Goal: Task Accomplishment & Management: Manage account settings

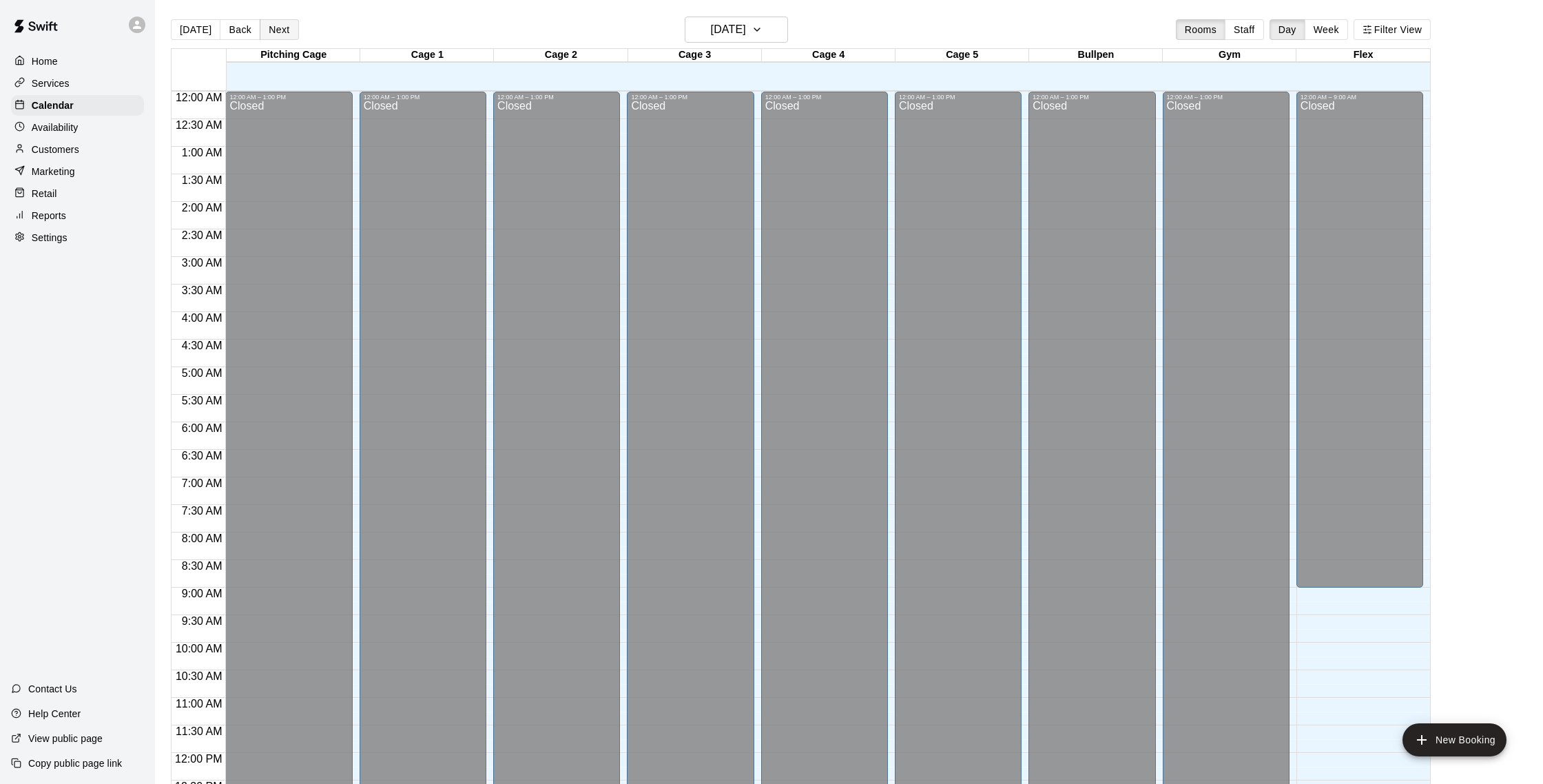
scroll to position [574, 0]
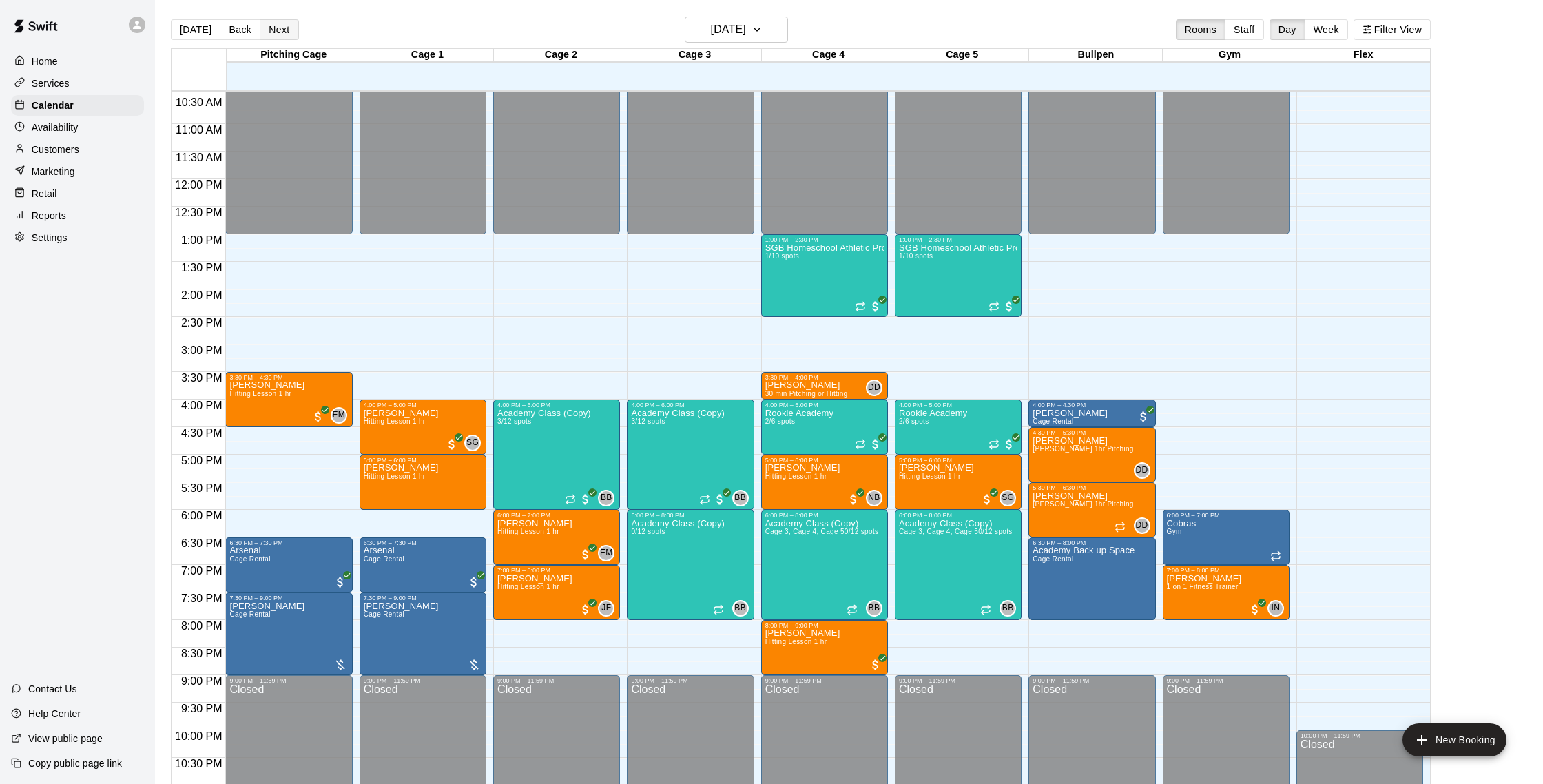
click at [283, 34] on button "Next" at bounding box center [278, 30] width 38 height 21
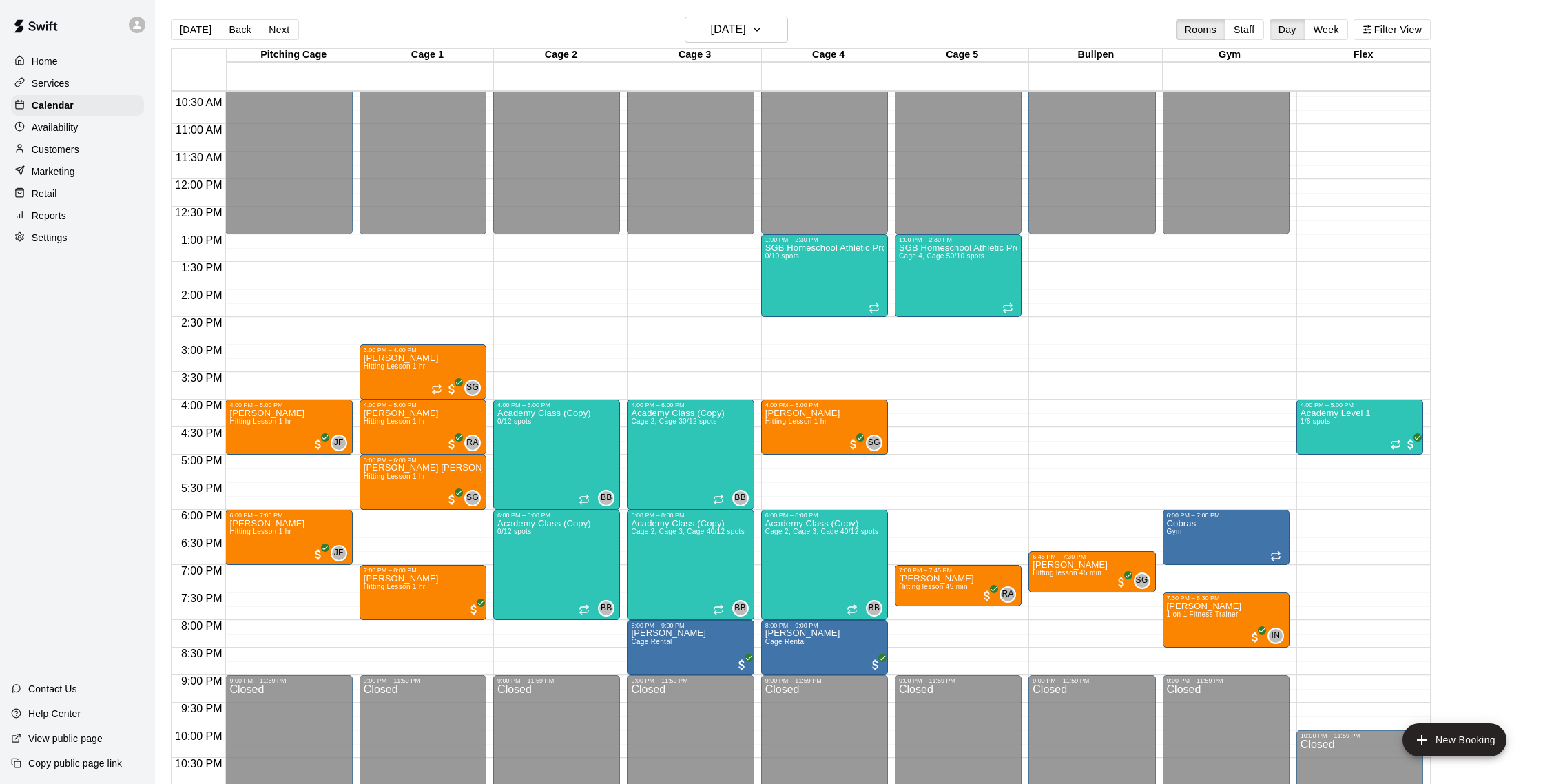
scroll to position [3, 0]
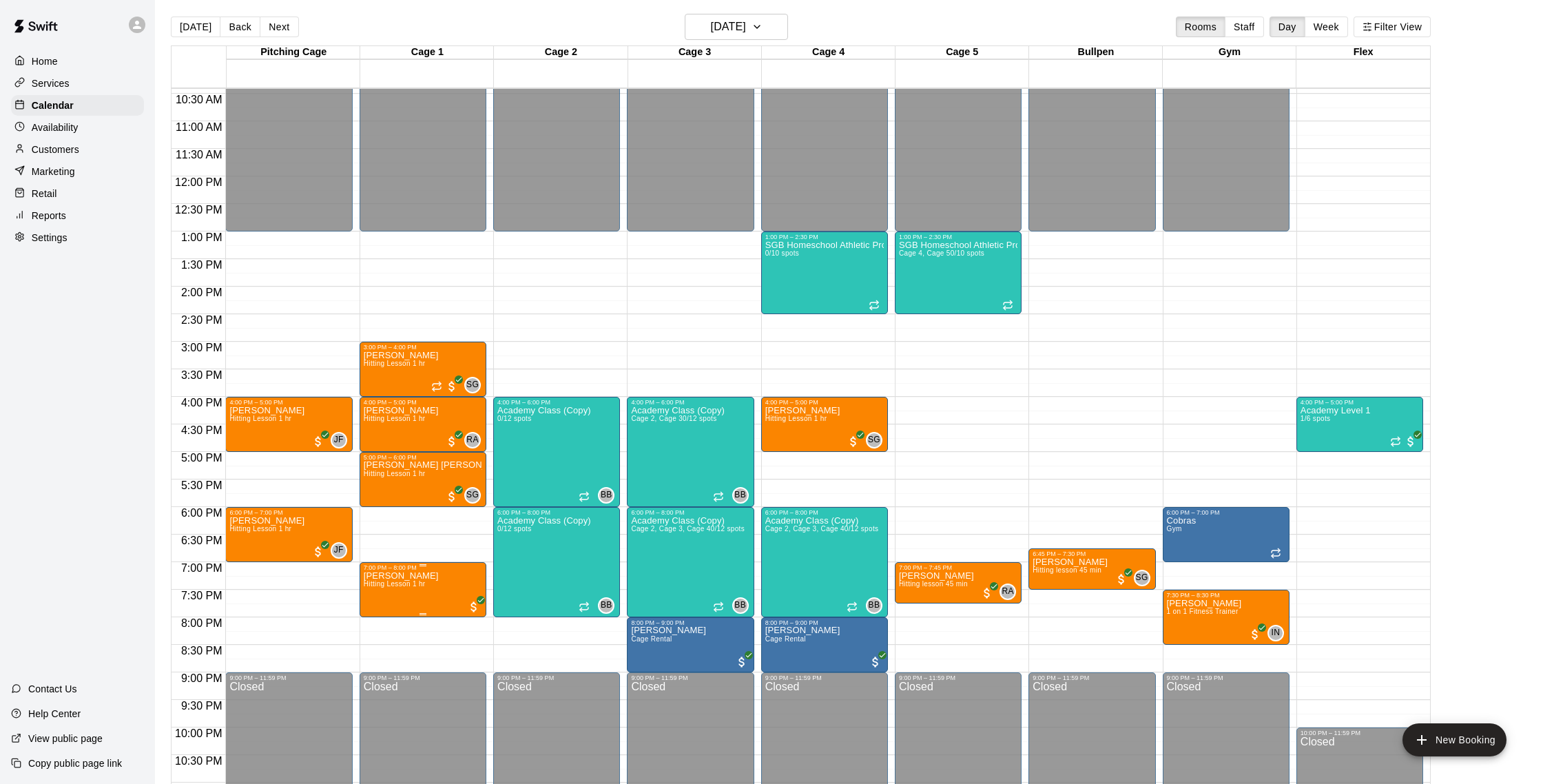
click at [384, 612] on img "edit" at bounding box center [378, 618] width 16 height 16
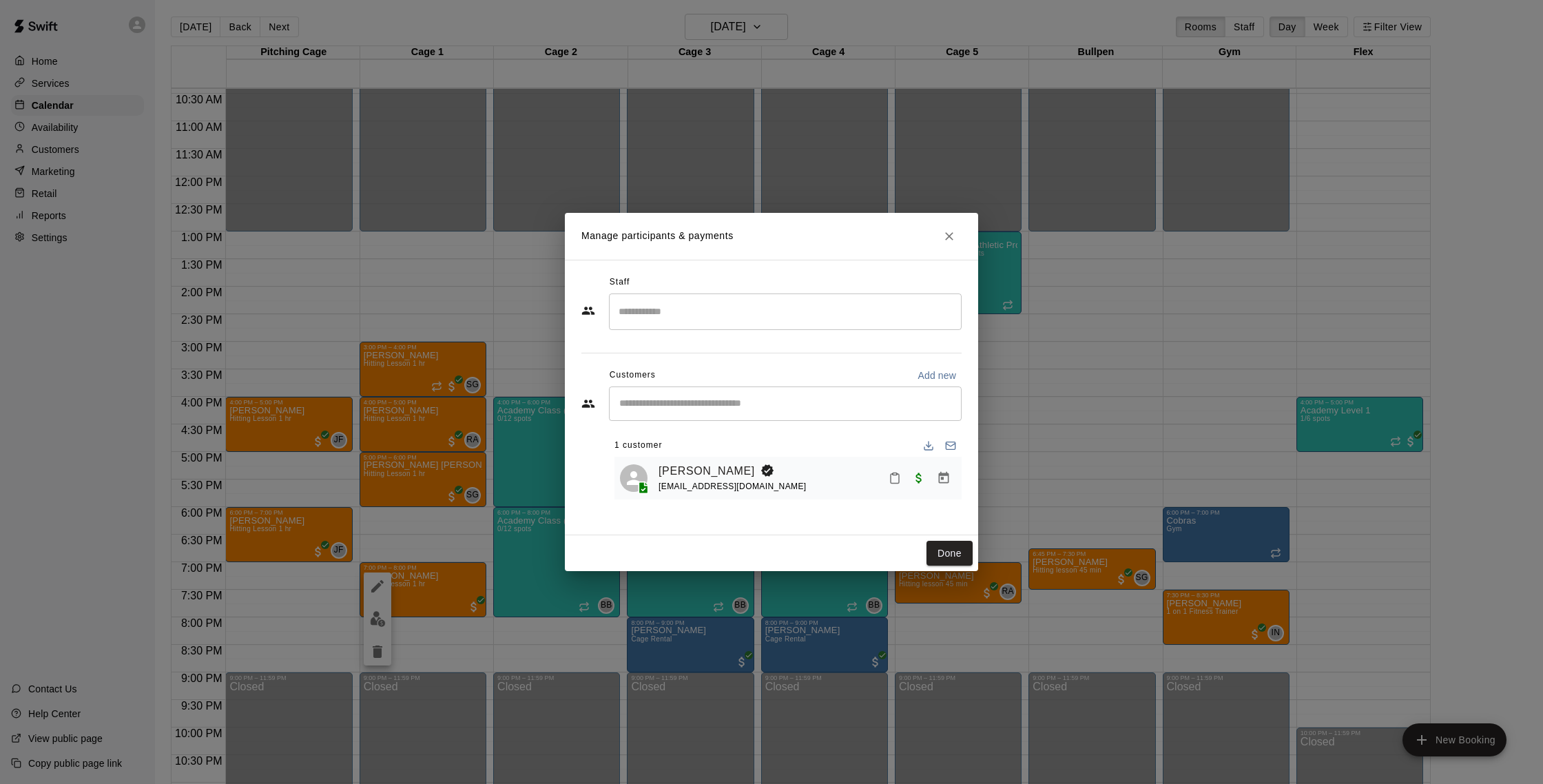
click at [709, 318] on input "Search staff" at bounding box center [785, 312] width 340 height 24
click at [716, 335] on li "[PERSON_NAME] Instructor" at bounding box center [785, 353] width 353 height 47
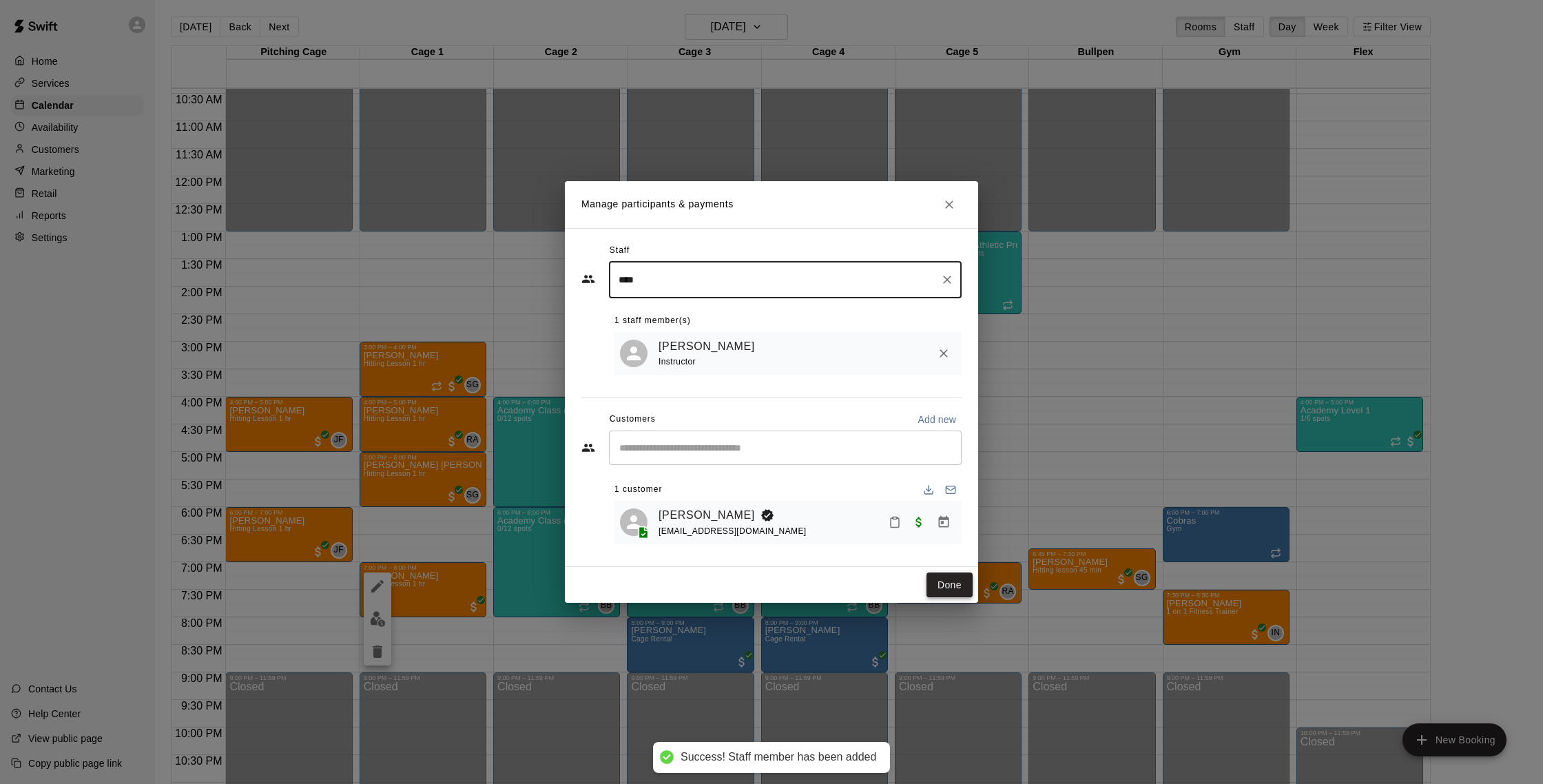
type input "****"
click at [953, 577] on button "Done" at bounding box center [949, 585] width 46 height 26
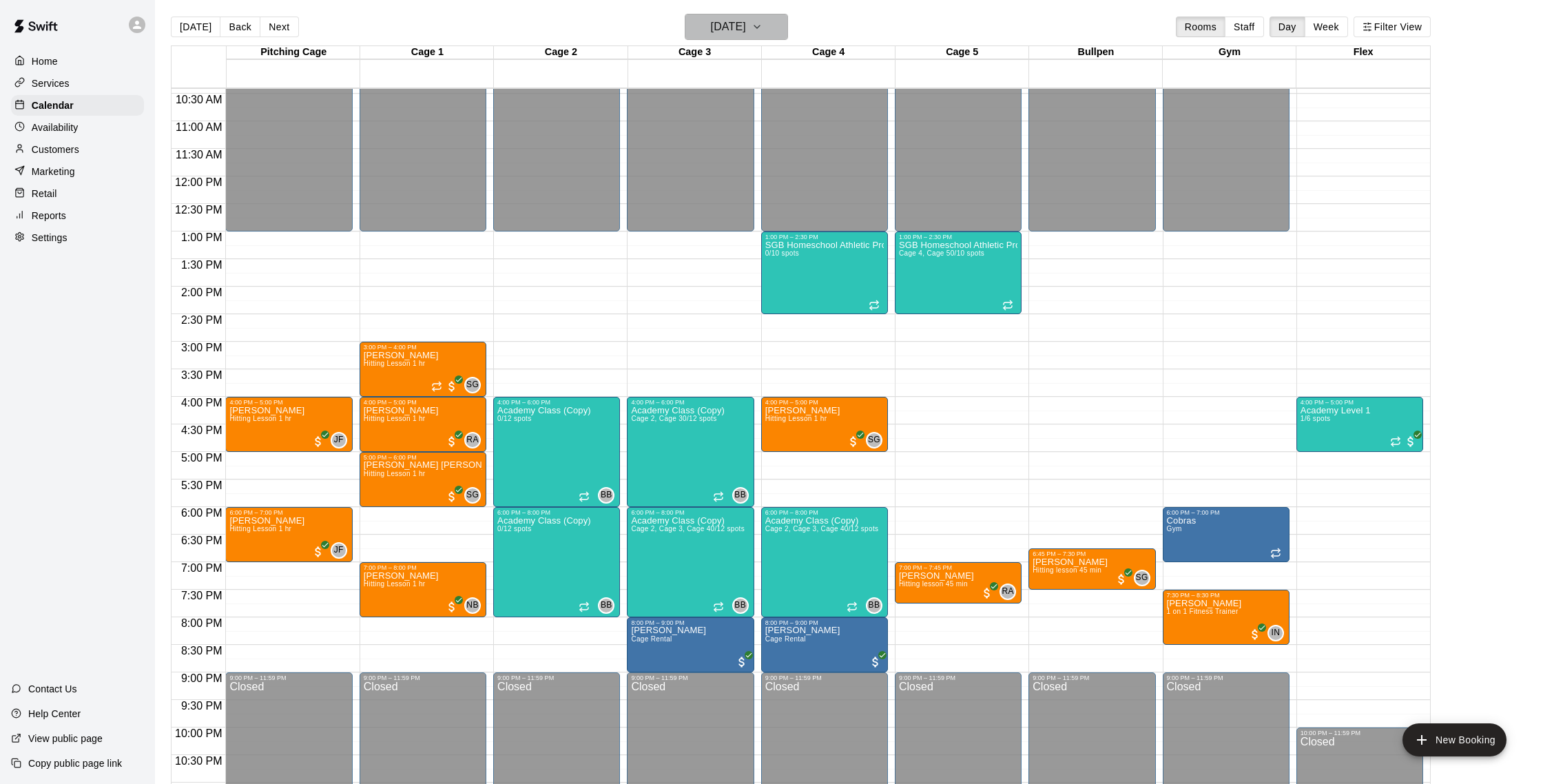
click at [746, 31] on h6 "[DATE]" at bounding box center [729, 27] width 35 height 19
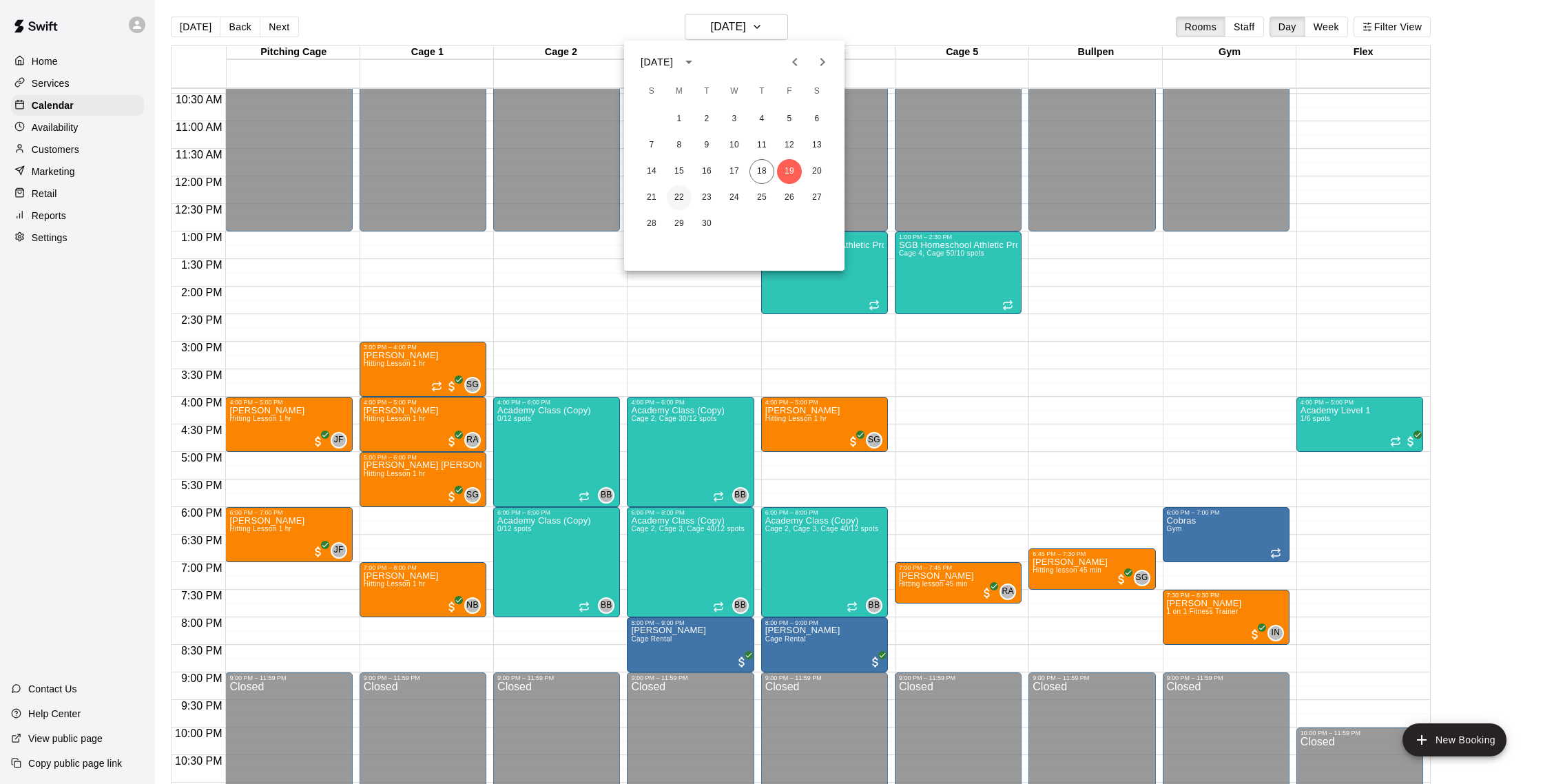
click at [679, 198] on button "22" at bounding box center [679, 198] width 25 height 25
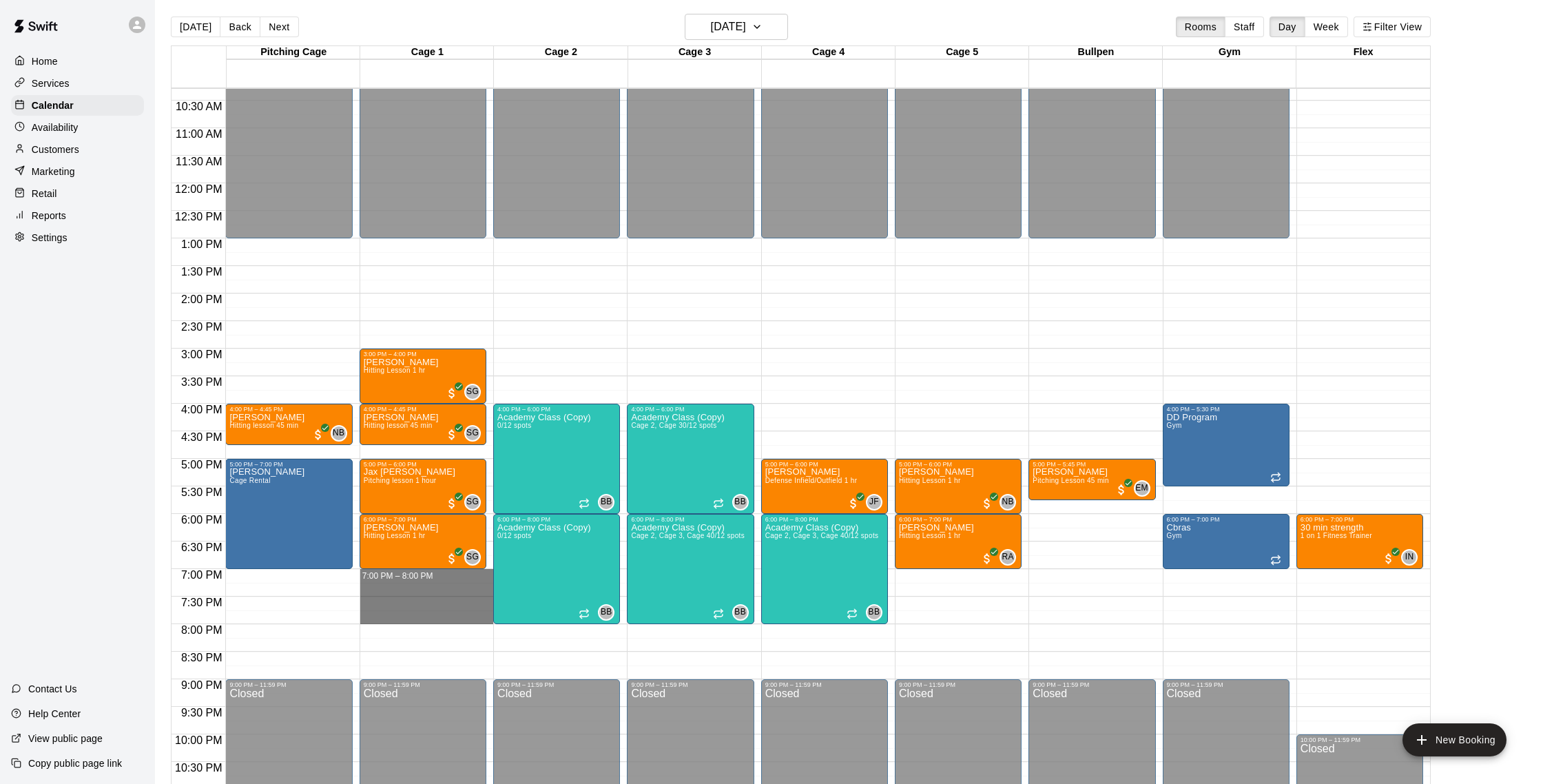
drag, startPoint x: 376, startPoint y: 567, endPoint x: 377, endPoint y: 607, distance: 40.0
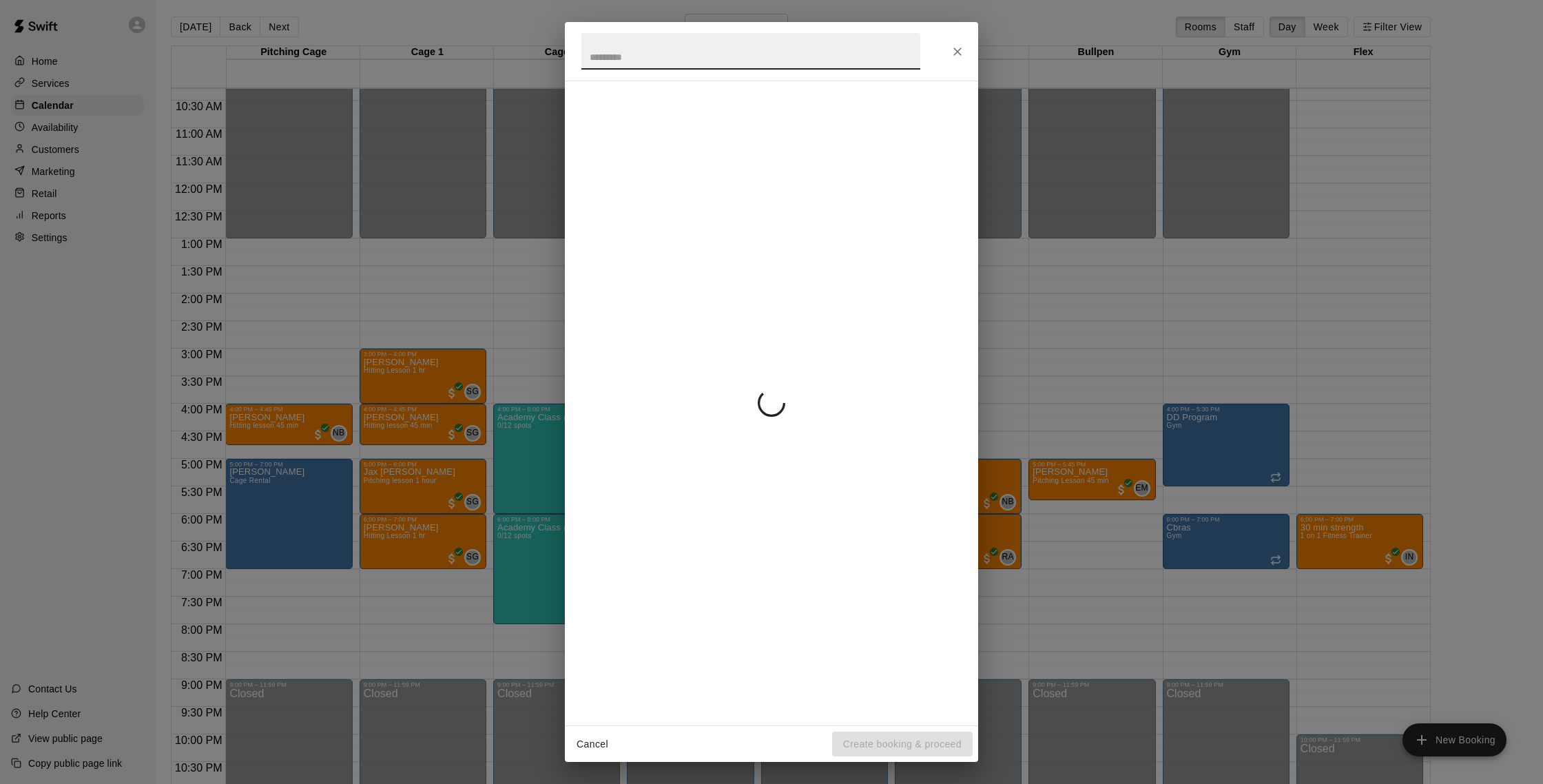
scroll to position [566, 0]
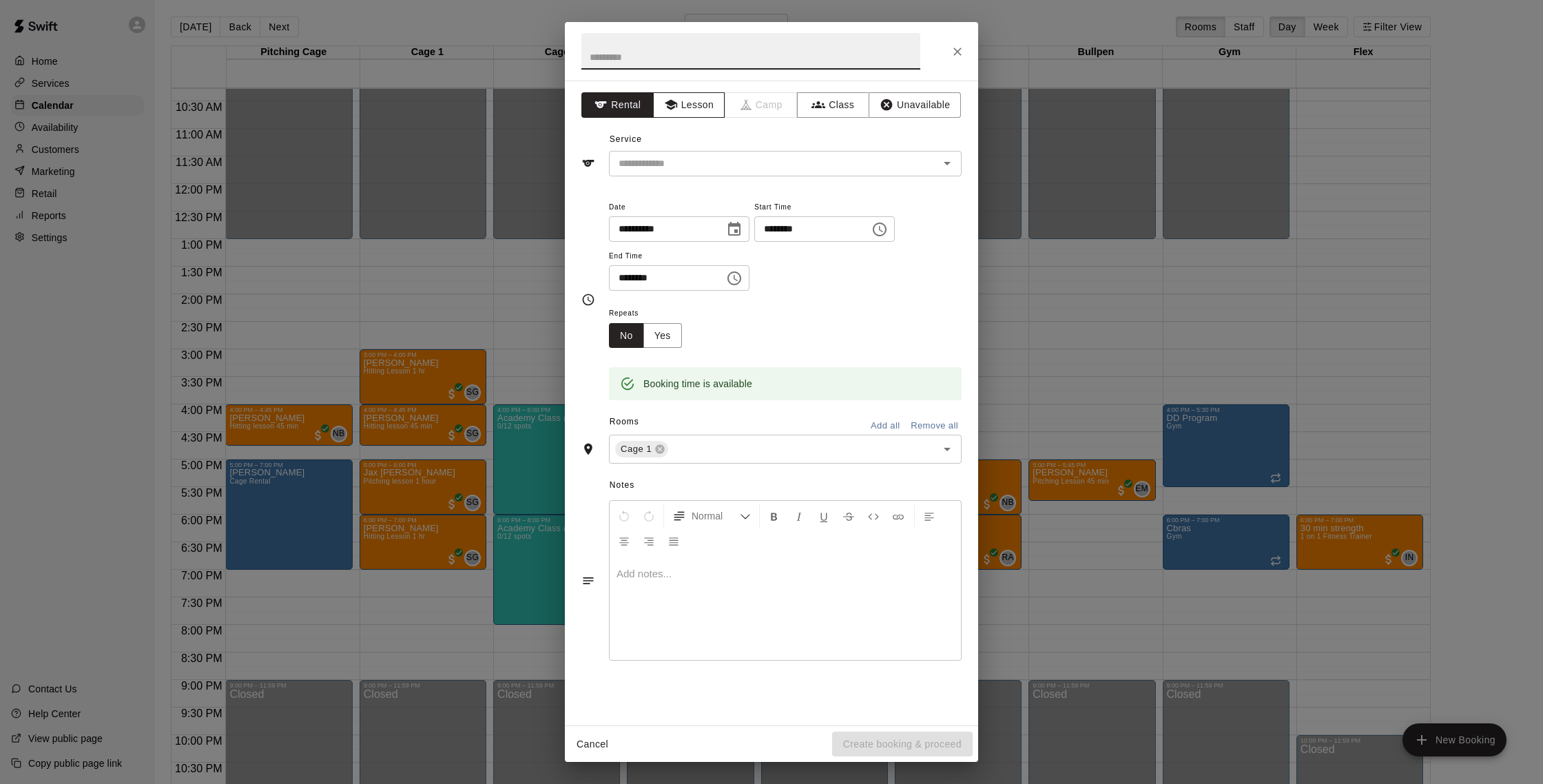
click at [705, 105] on button "Lesson" at bounding box center [689, 105] width 72 height 26
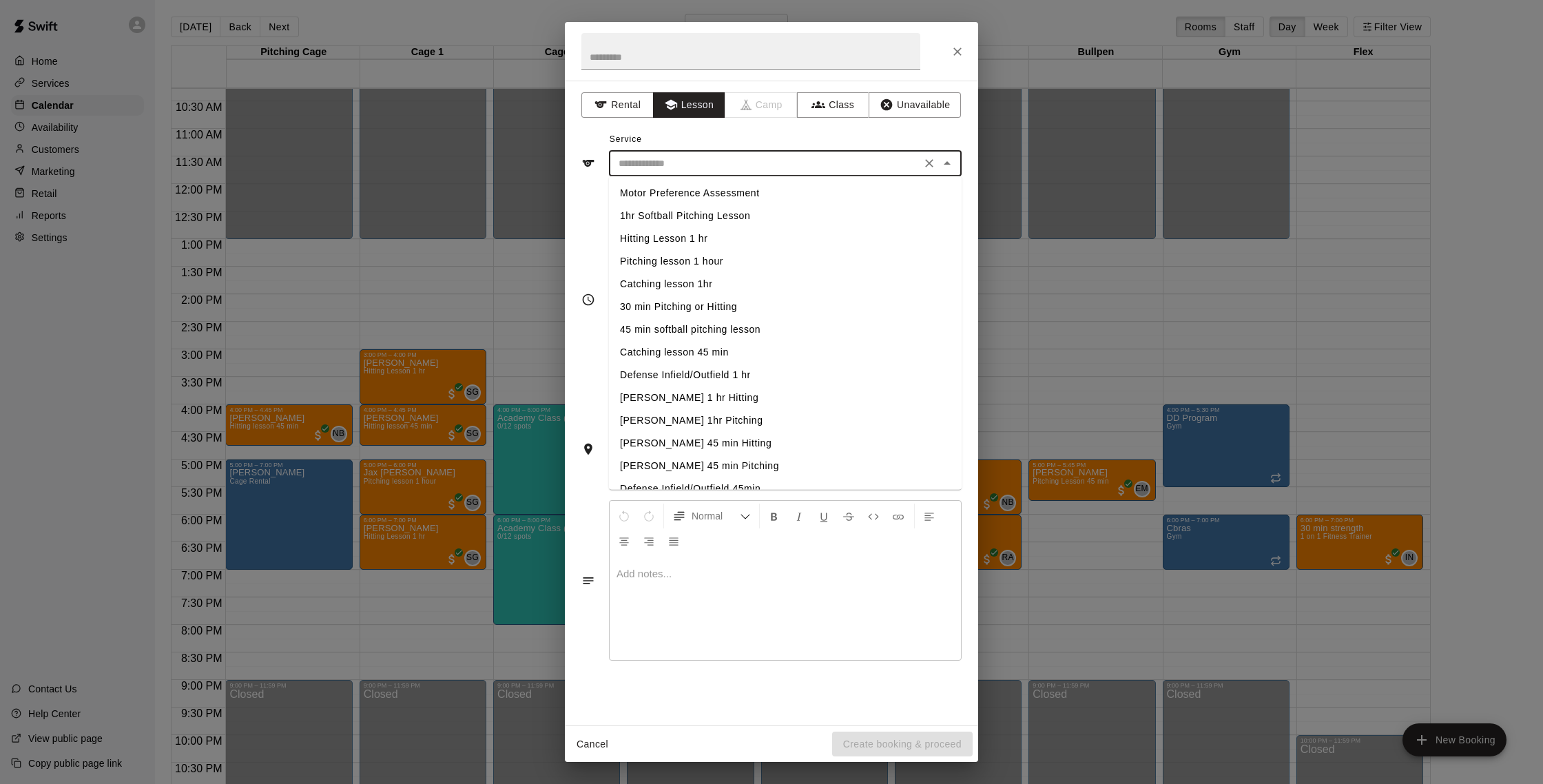
click at [719, 163] on input "text" at bounding box center [765, 163] width 304 height 17
click at [705, 234] on li "Hitting Lesson 1 hr" at bounding box center [785, 239] width 353 height 23
type input "**********"
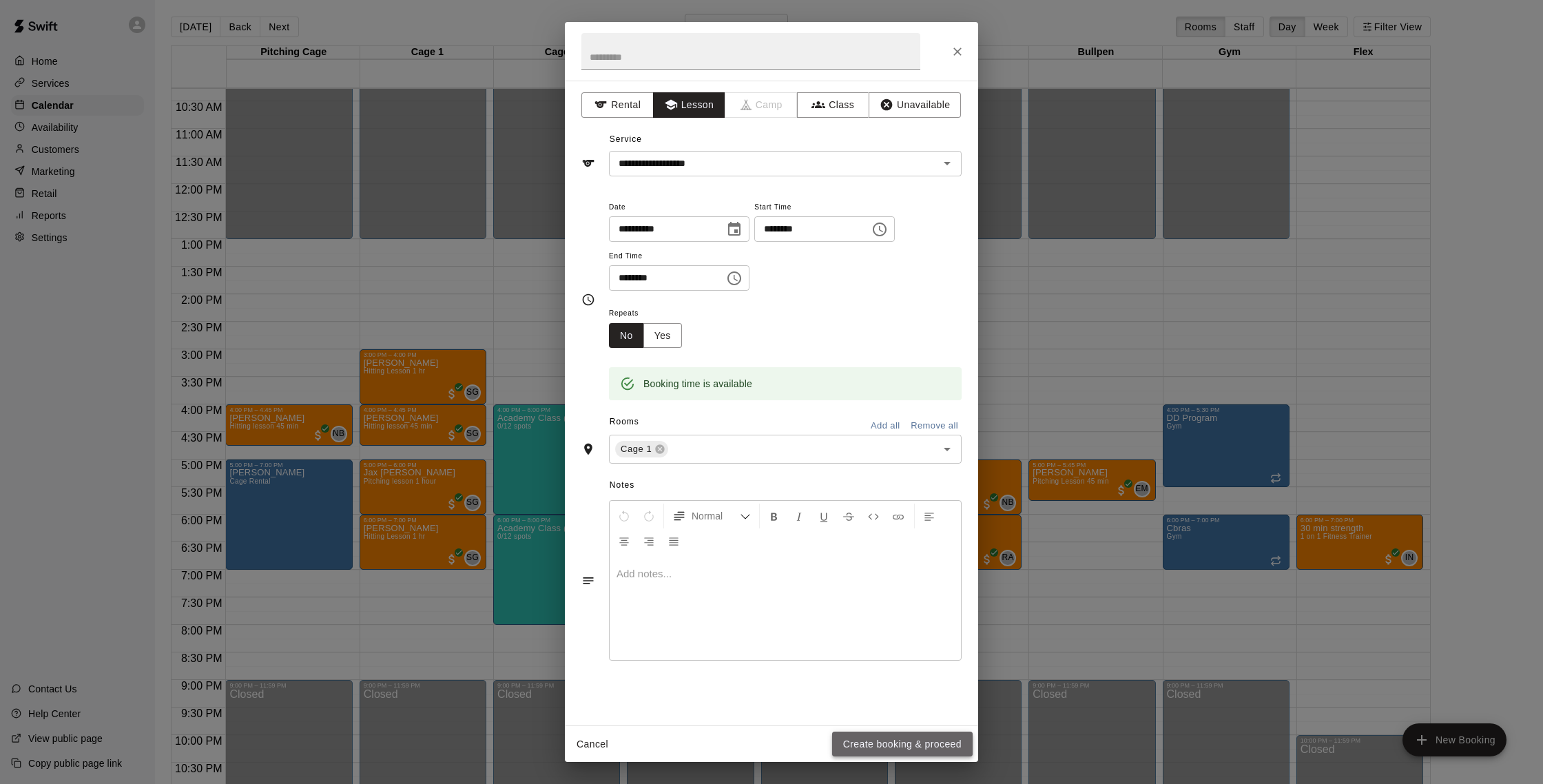
click at [901, 738] on button "Create booking & proceed" at bounding box center [903, 744] width 141 height 26
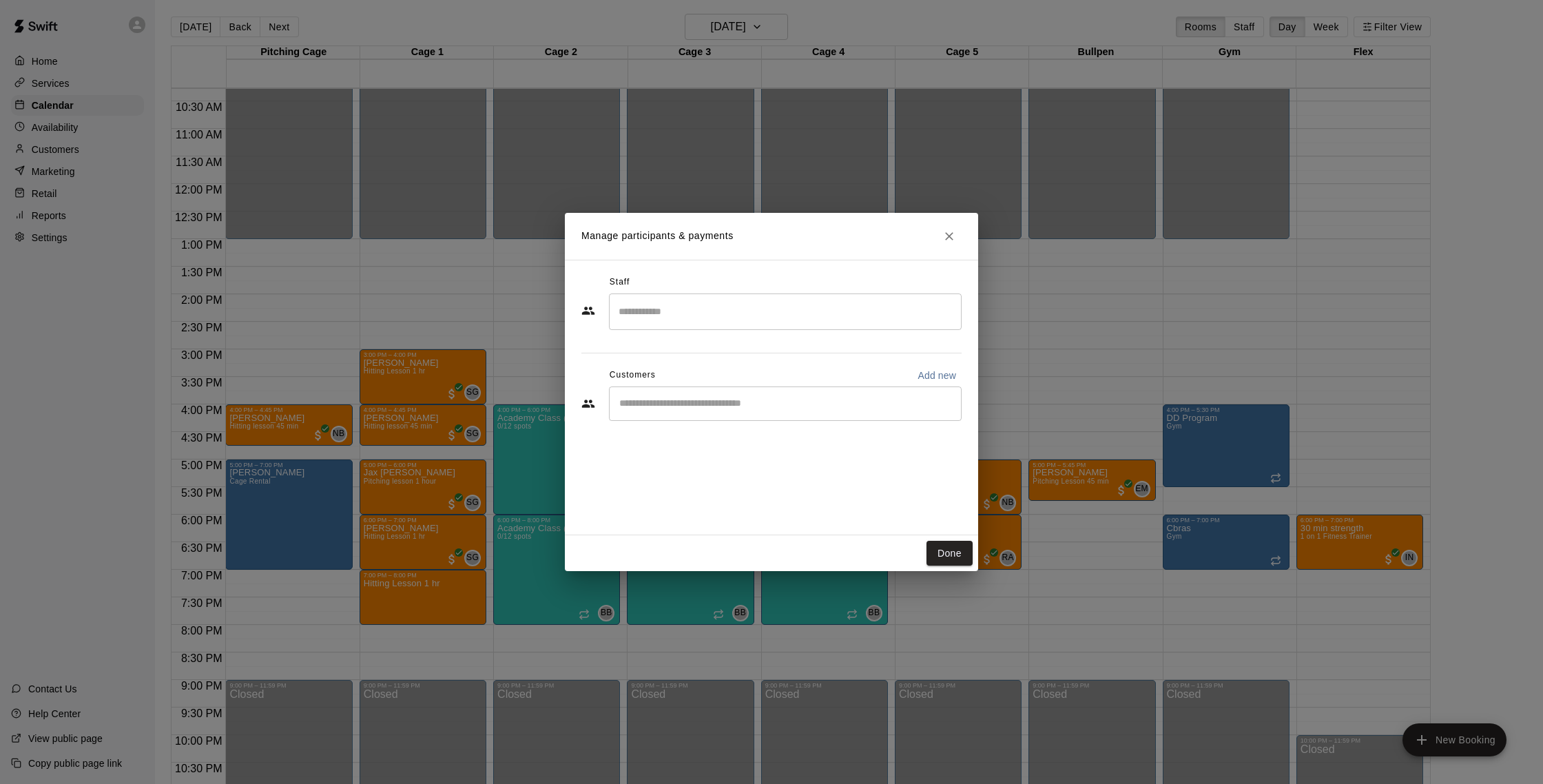
click at [680, 312] on input "Search staff" at bounding box center [785, 312] width 340 height 24
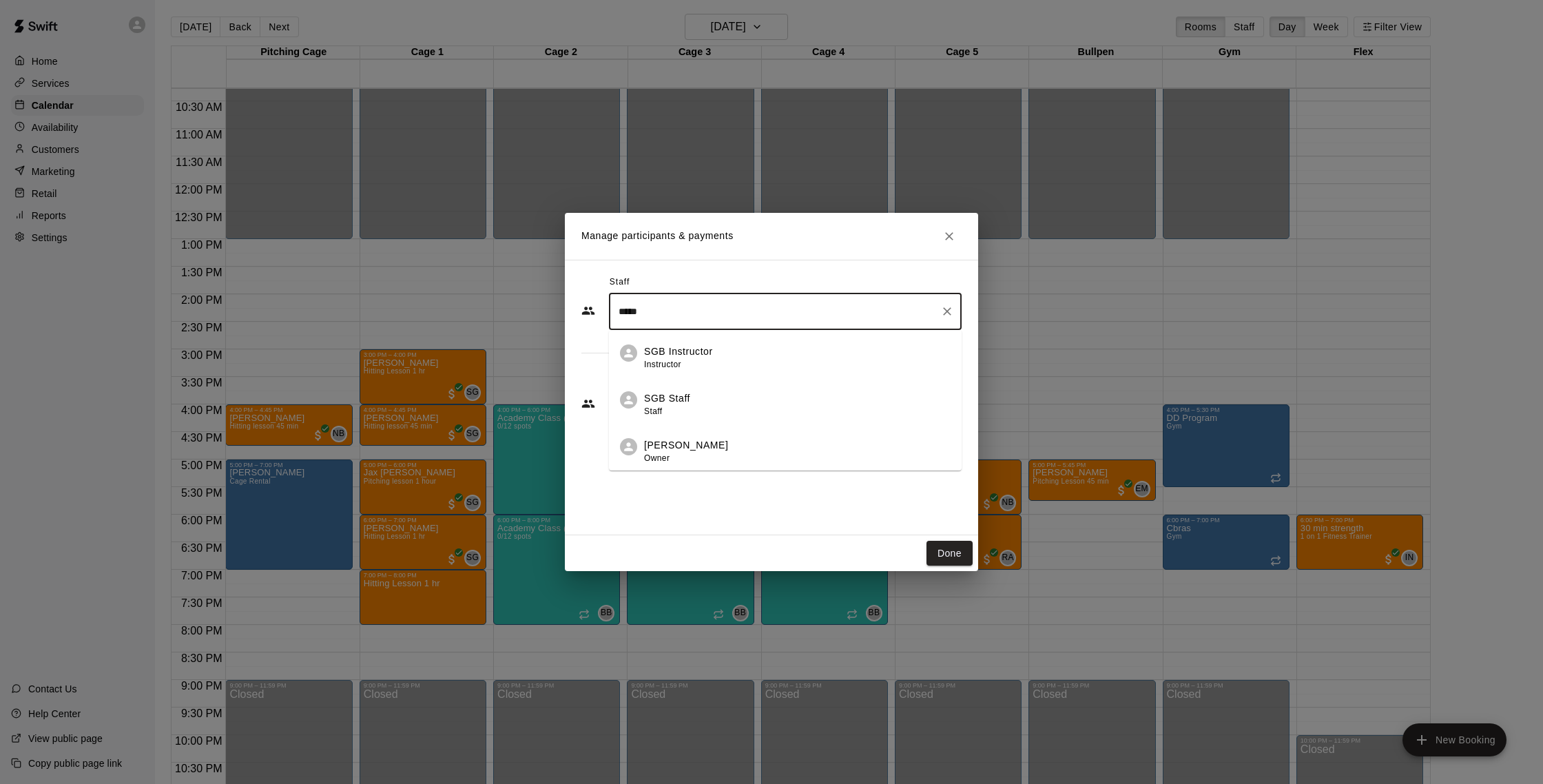
click at [692, 451] on p "[PERSON_NAME]" at bounding box center [686, 445] width 84 height 15
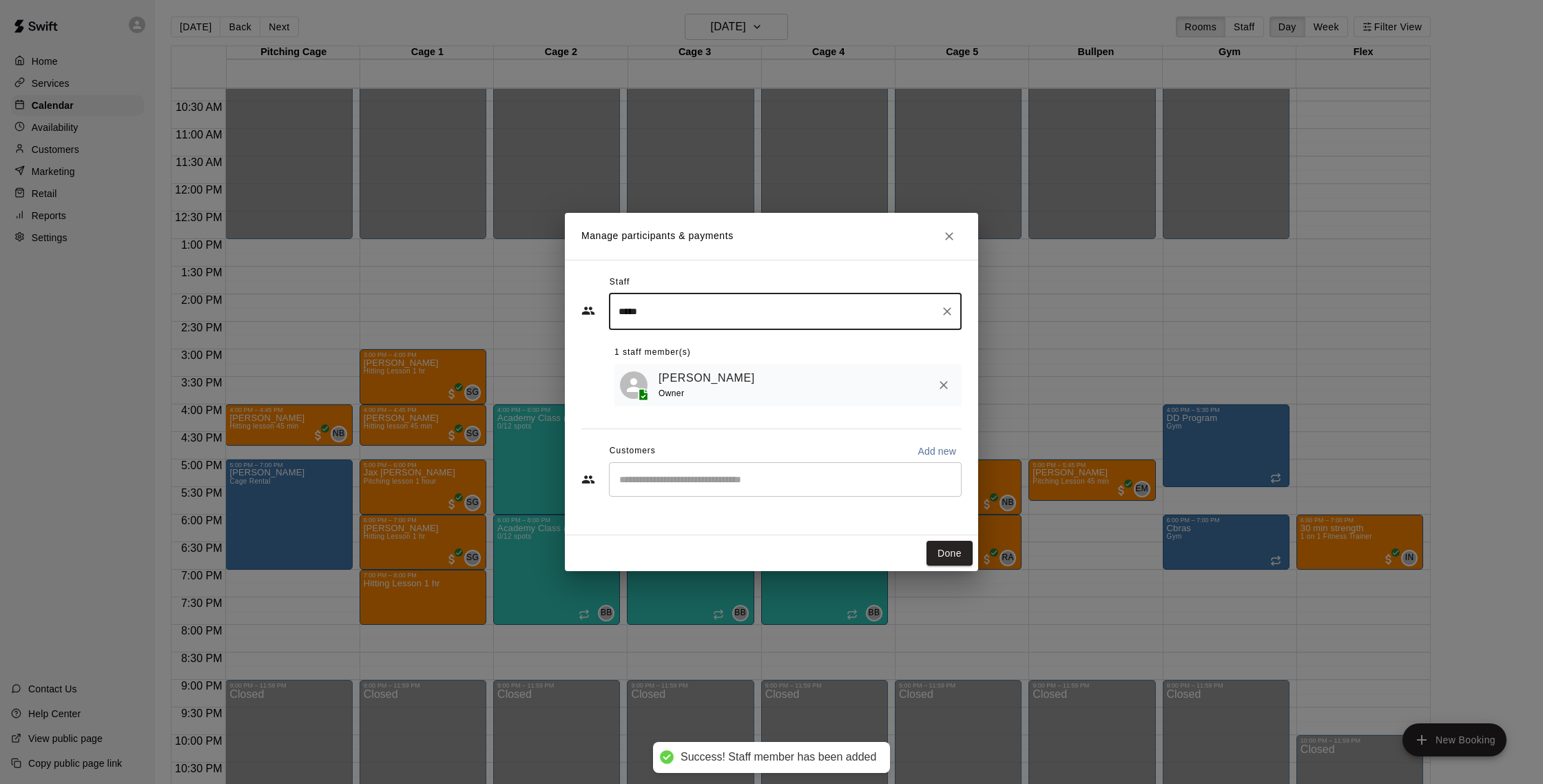
type input "*****"
click at [693, 473] on input "Start typing to search customers..." at bounding box center [785, 479] width 340 height 14
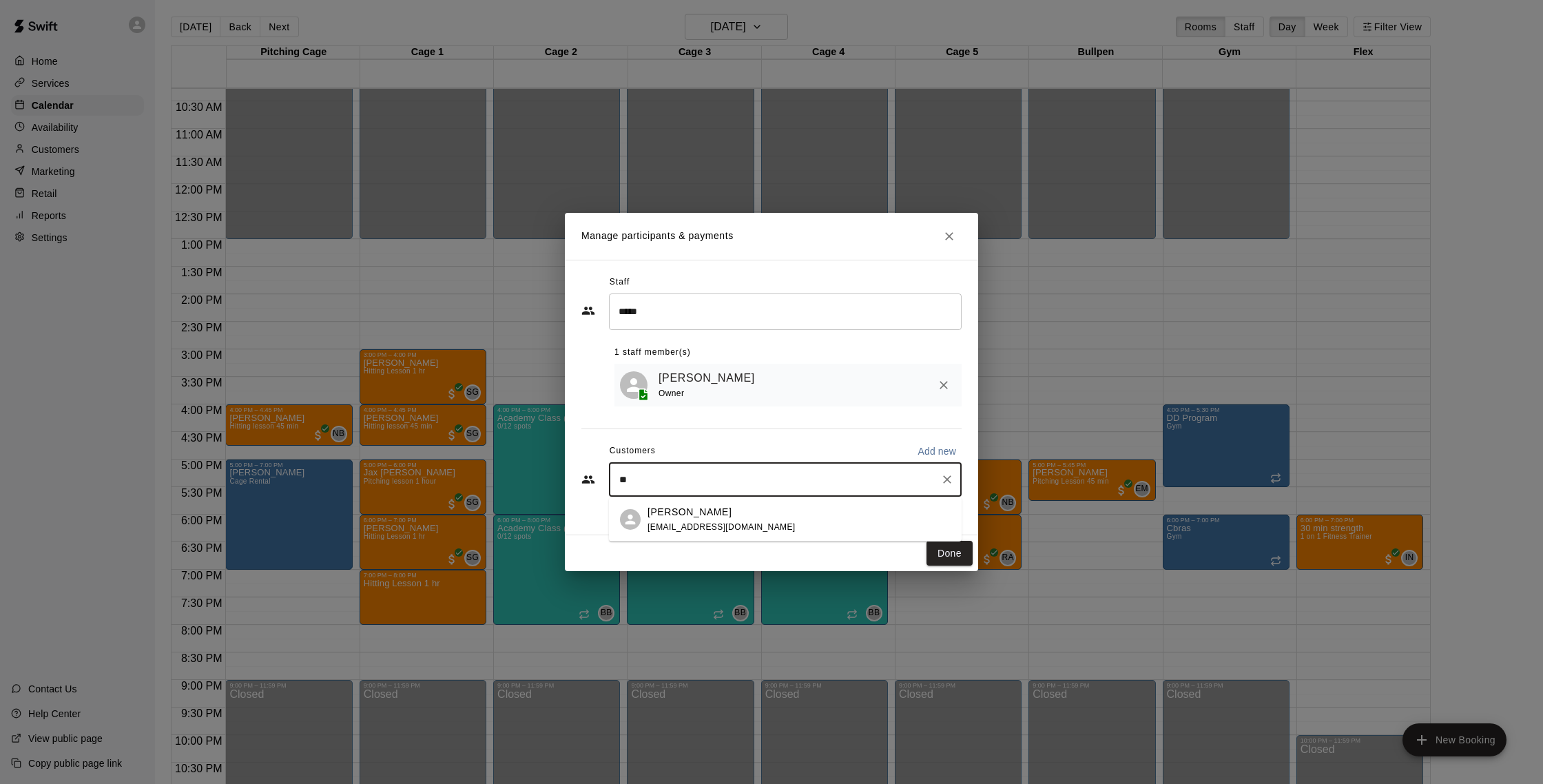
type input "*"
type input "*****"
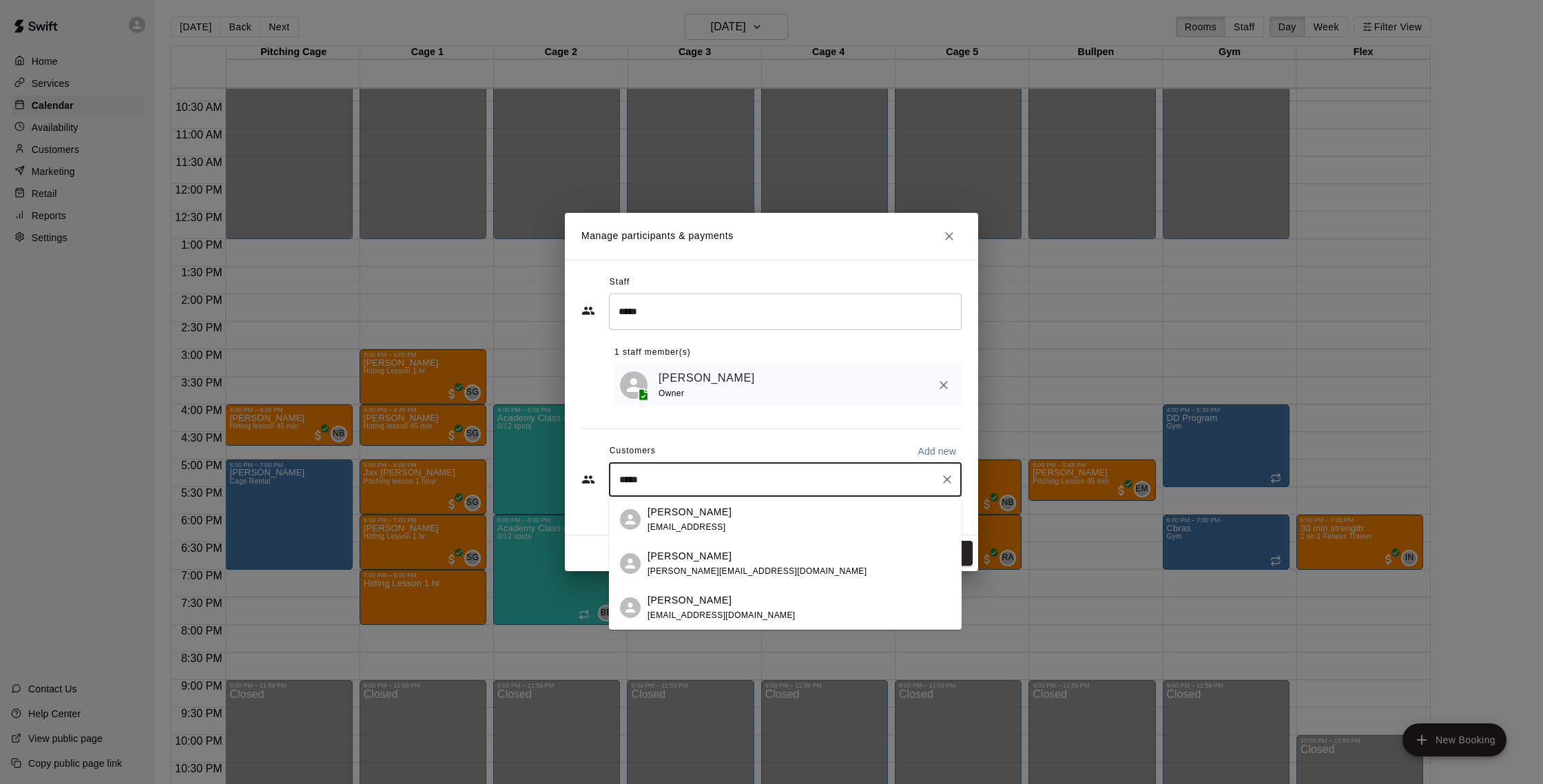
click at [731, 517] on div "[PERSON_NAME]" at bounding box center [690, 512] width 84 height 15
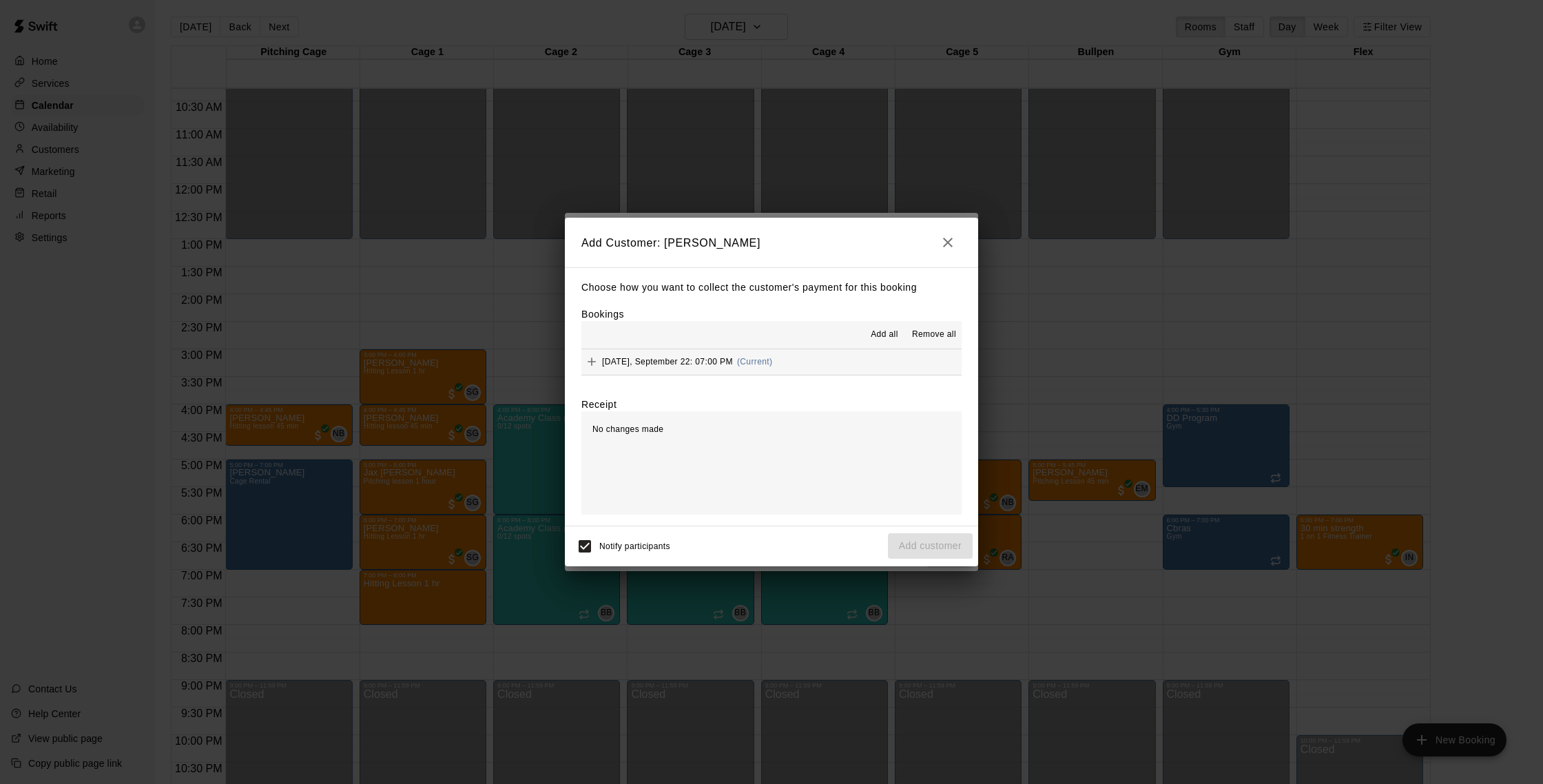
click at [832, 360] on button "[DATE], September 22: 07:00 PM (Current)" at bounding box center [771, 362] width 380 height 26
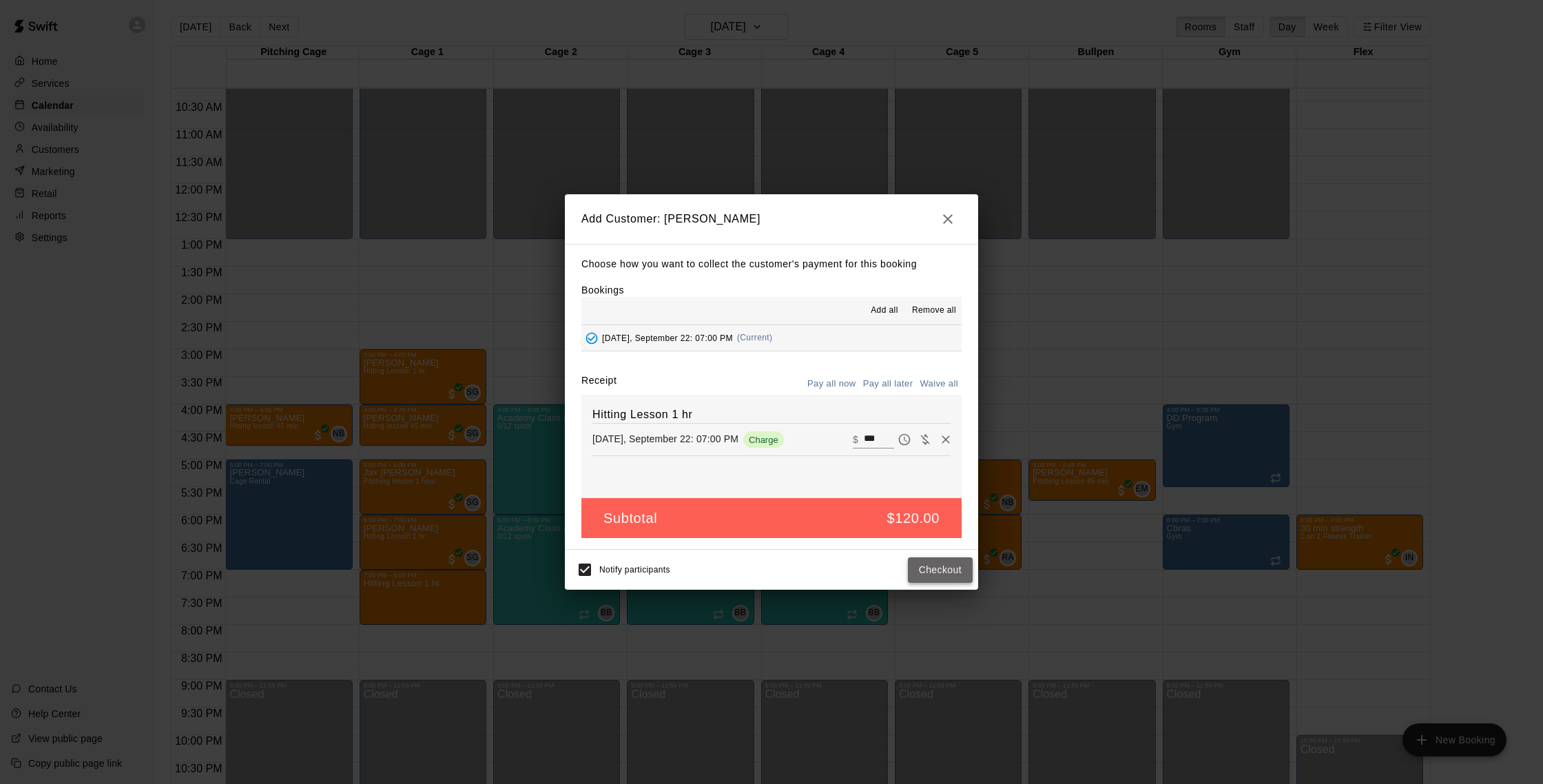
click at [943, 566] on button "Checkout" at bounding box center [940, 570] width 65 height 26
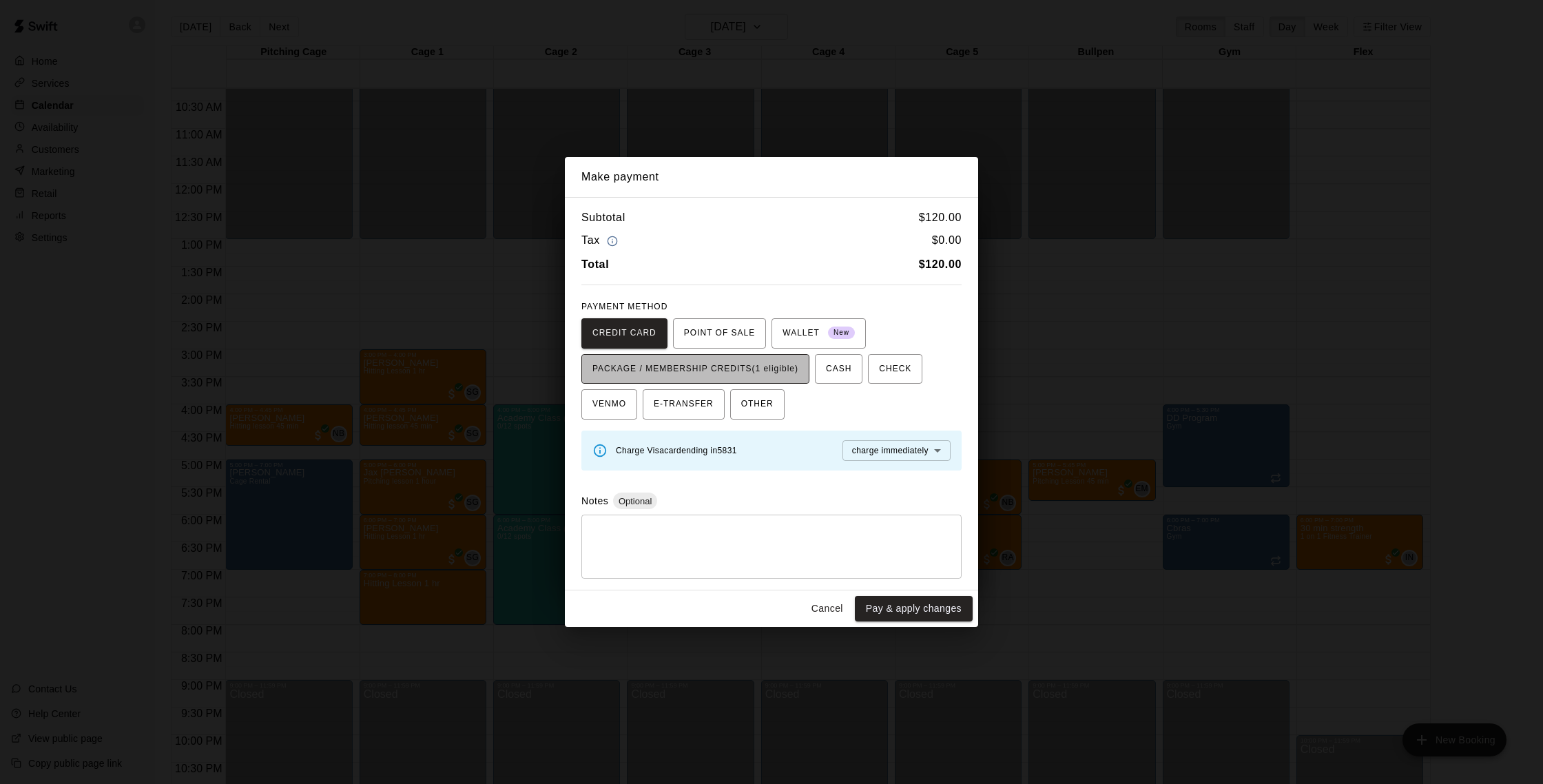
click at [769, 371] on span "PACKAGE / MEMBERSHIP CREDITS (1 eligible)" at bounding box center [695, 369] width 206 height 22
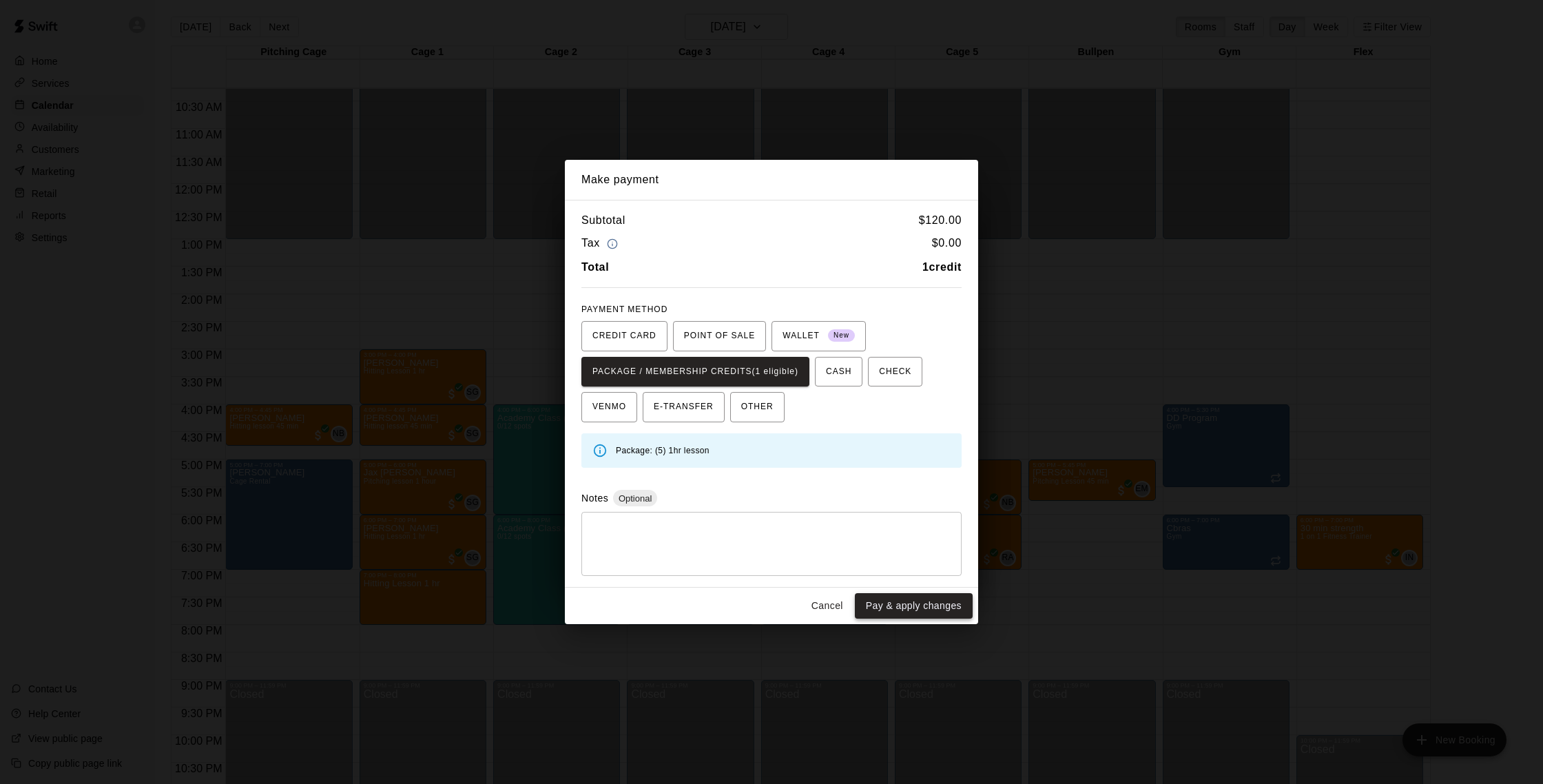
click at [871, 599] on button "Pay & apply changes" at bounding box center [913, 605] width 118 height 26
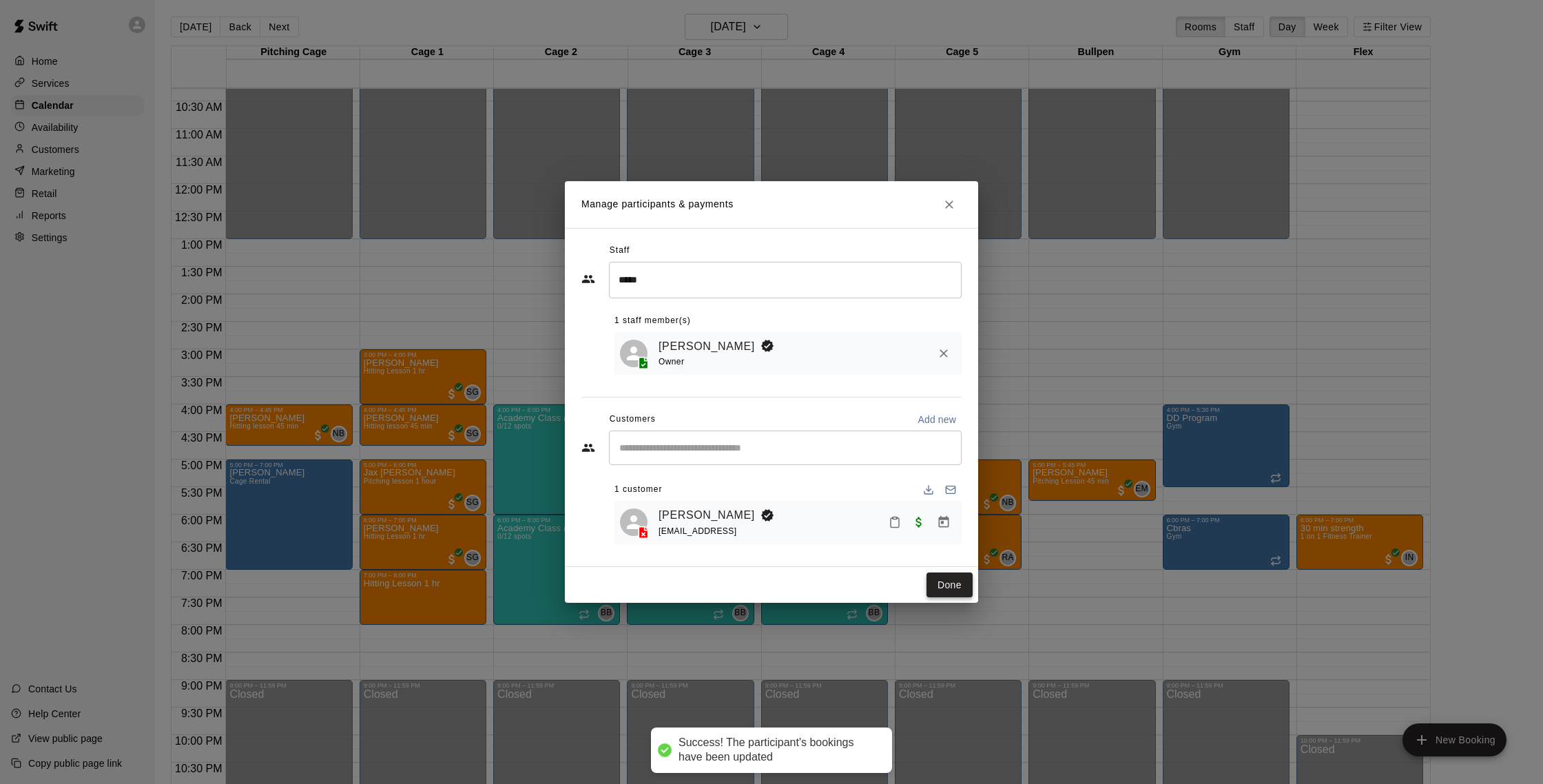
click at [955, 579] on button "Done" at bounding box center [949, 585] width 46 height 26
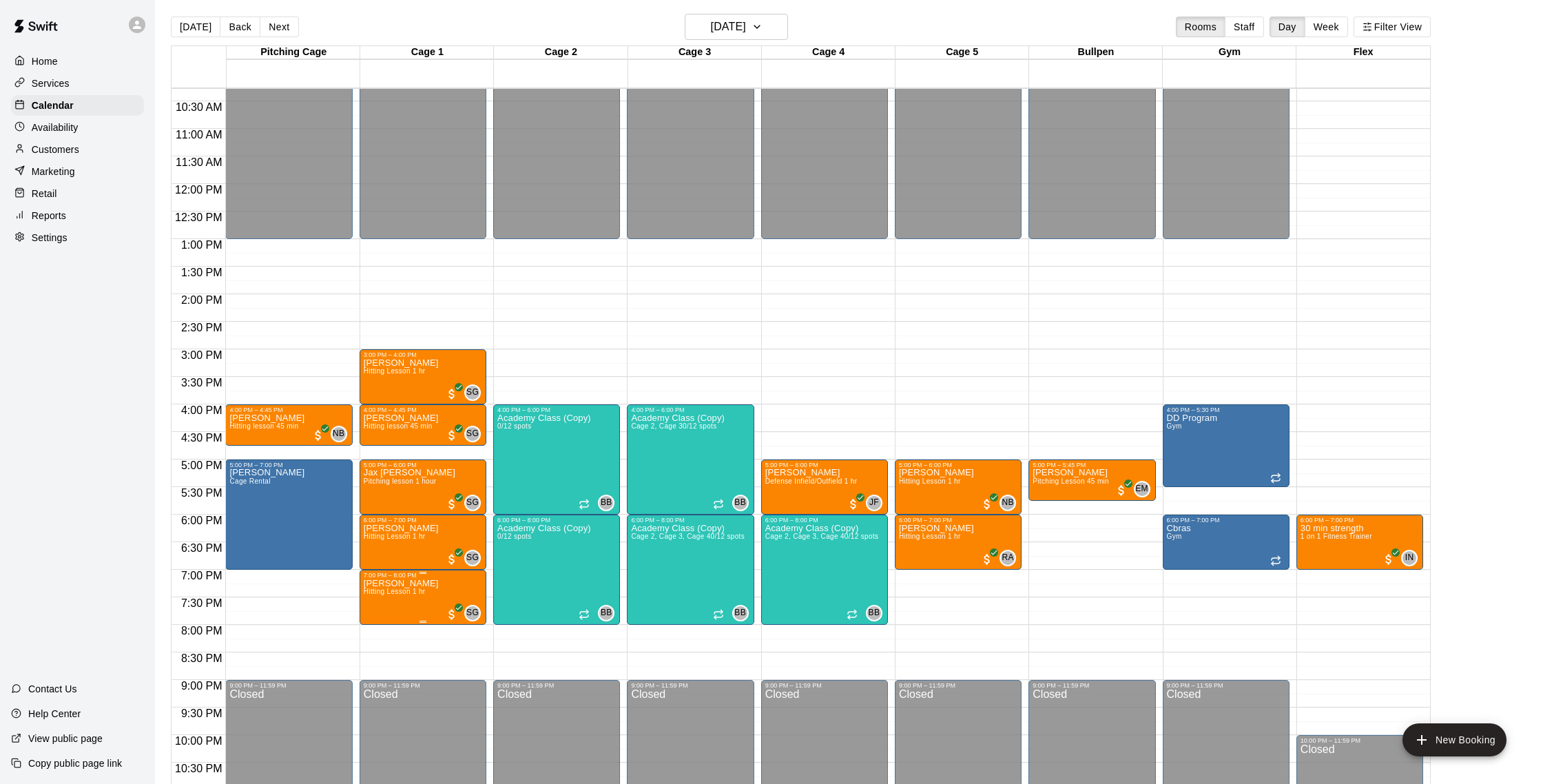
click at [402, 2] on div at bounding box center [771, 392] width 1543 height 784
click at [71, 146] on p "Customers" at bounding box center [56, 150] width 47 height 14
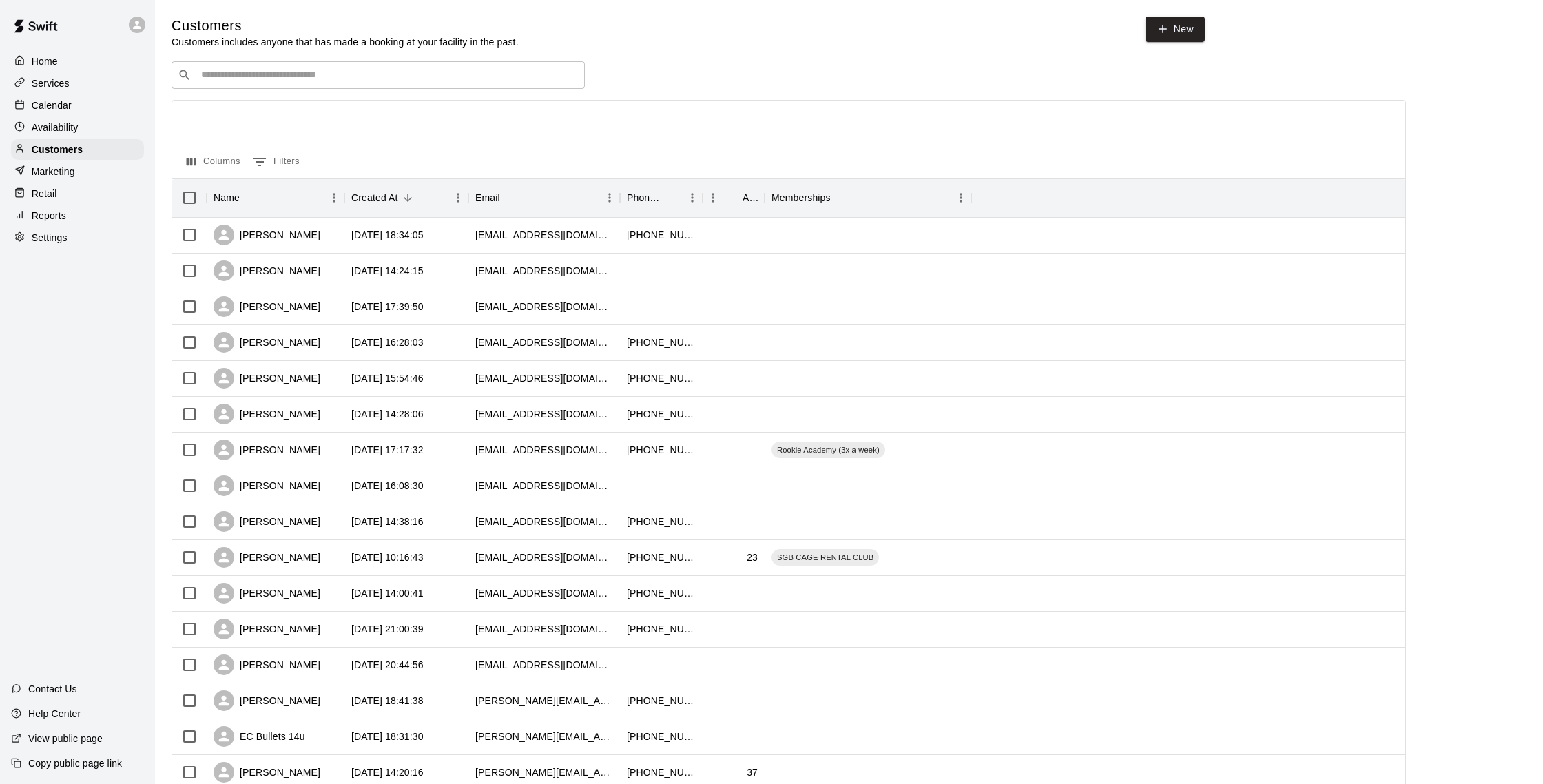
click at [83, 106] on div "Calendar" at bounding box center [77, 106] width 133 height 21
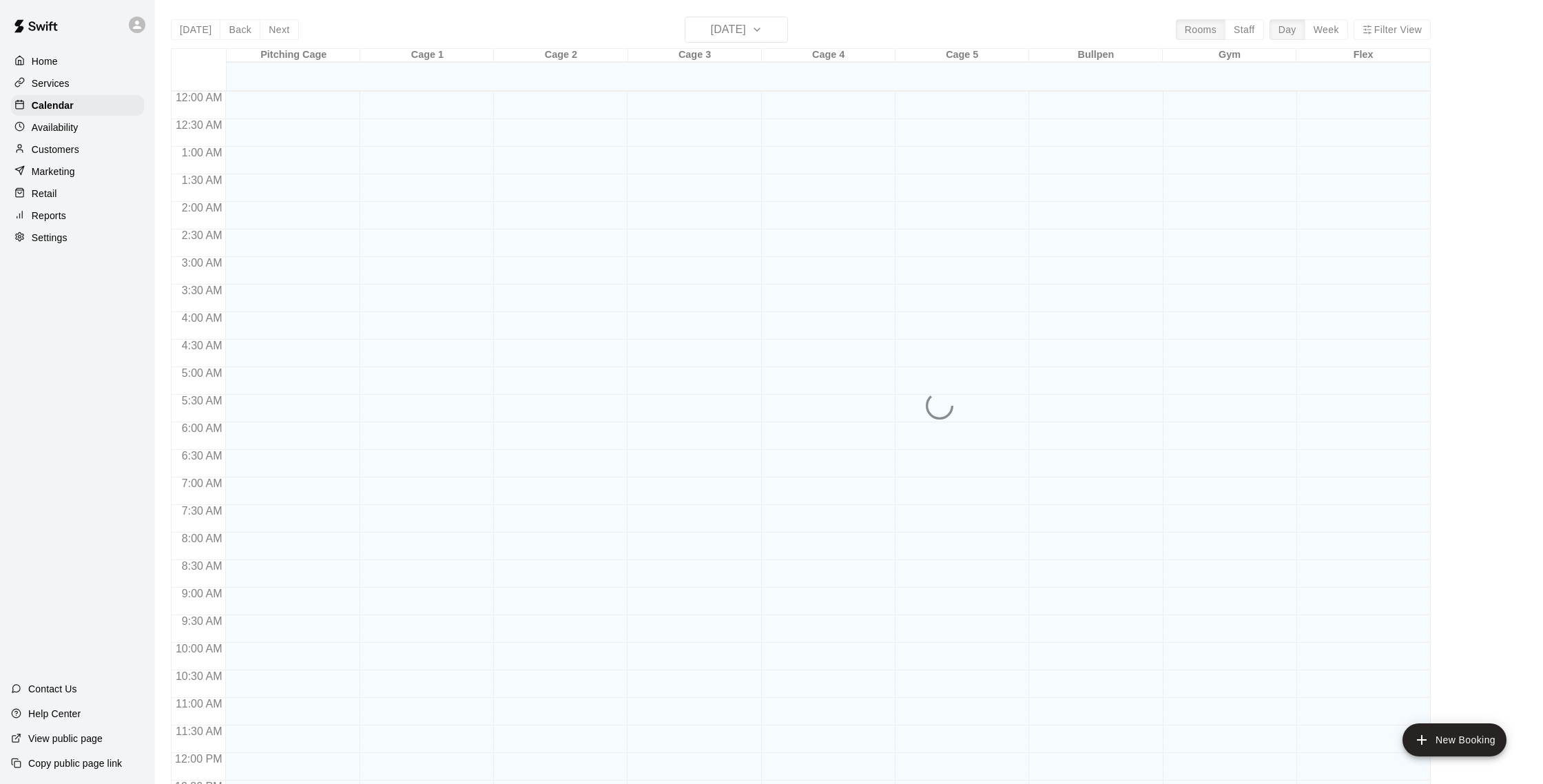
scroll to position [574, 0]
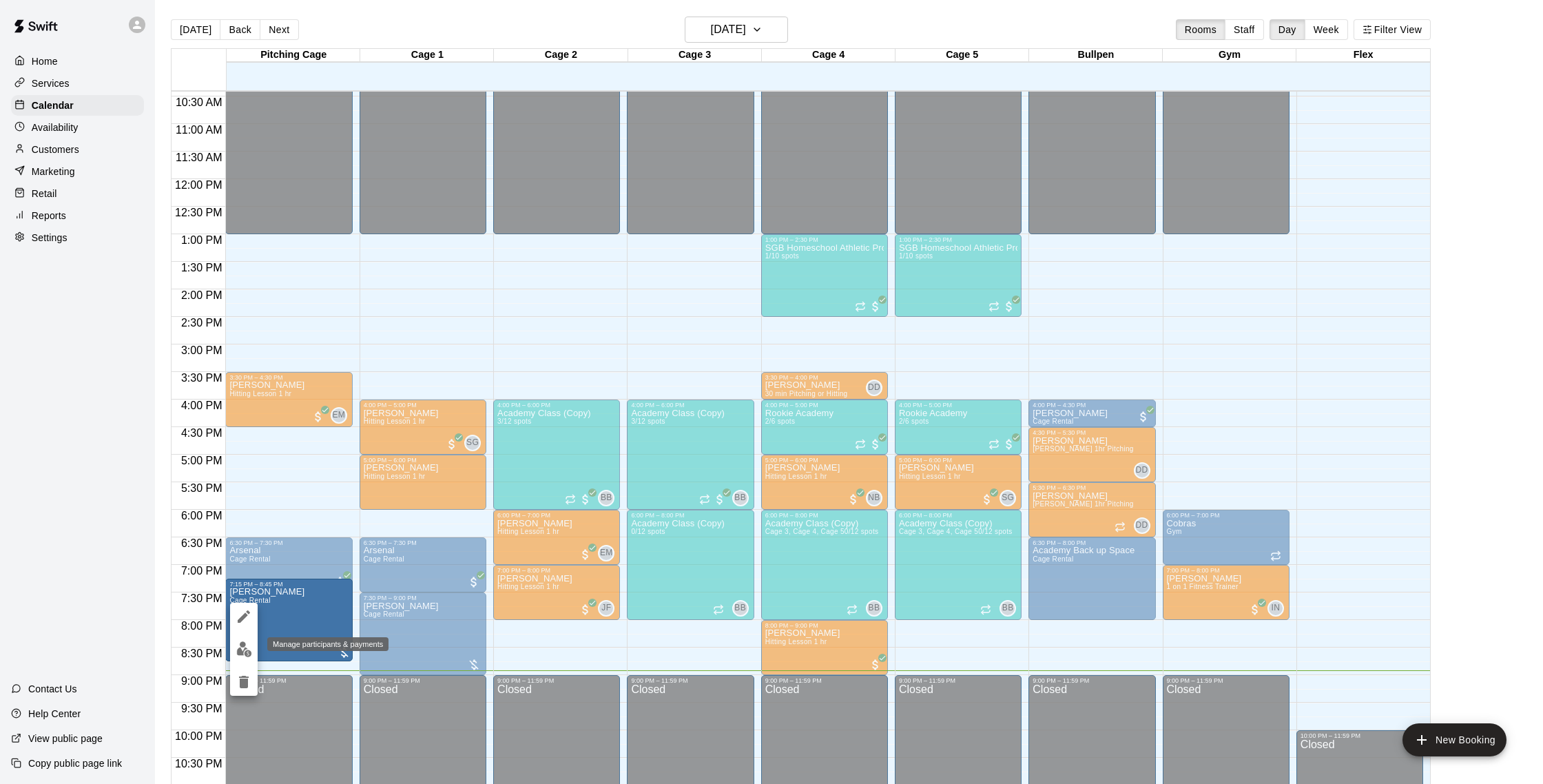
click at [251, 644] on img "edit" at bounding box center [244, 649] width 16 height 16
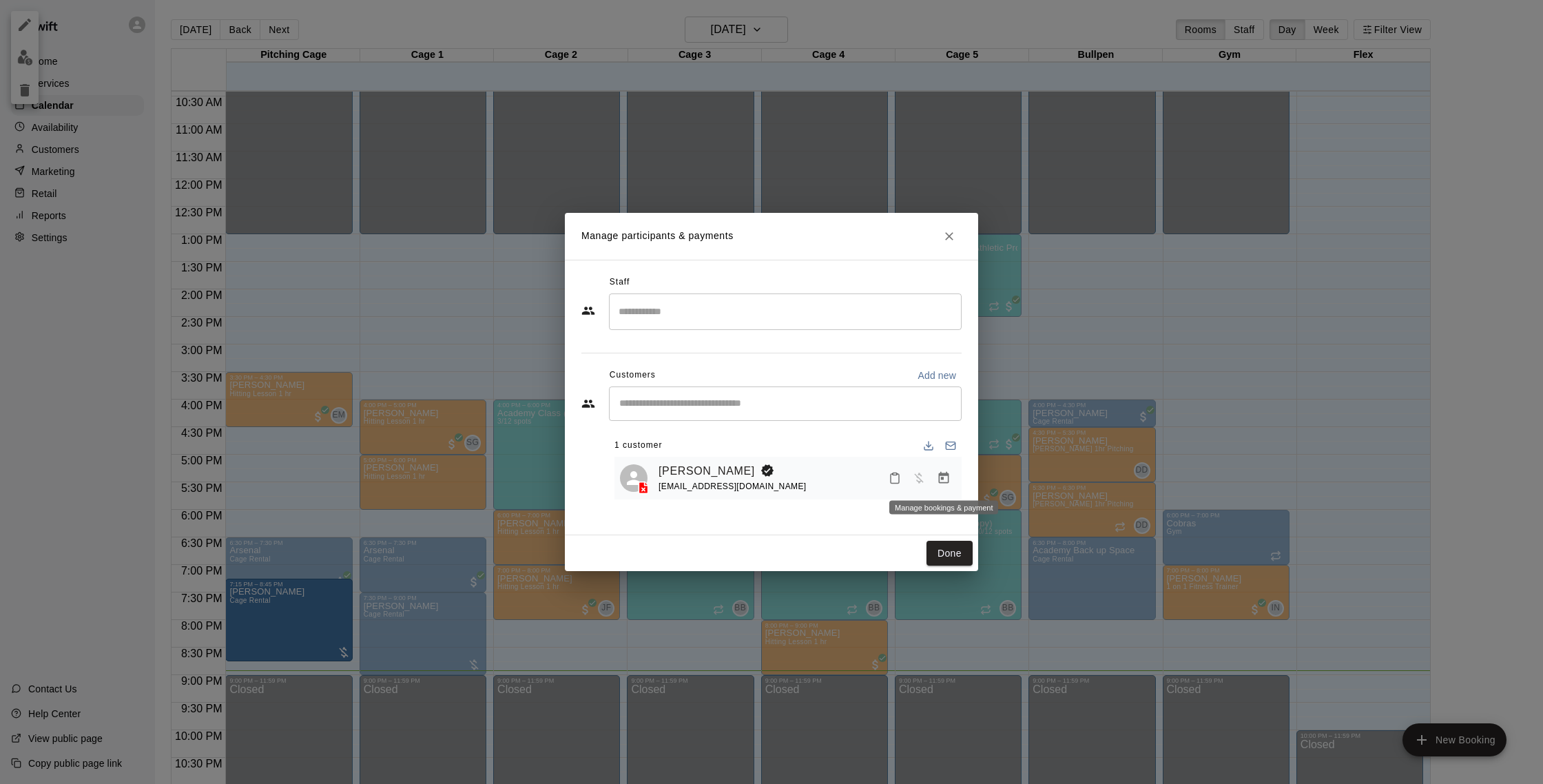
click at [946, 476] on icon "Manage bookings & payment" at bounding box center [944, 478] width 14 height 14
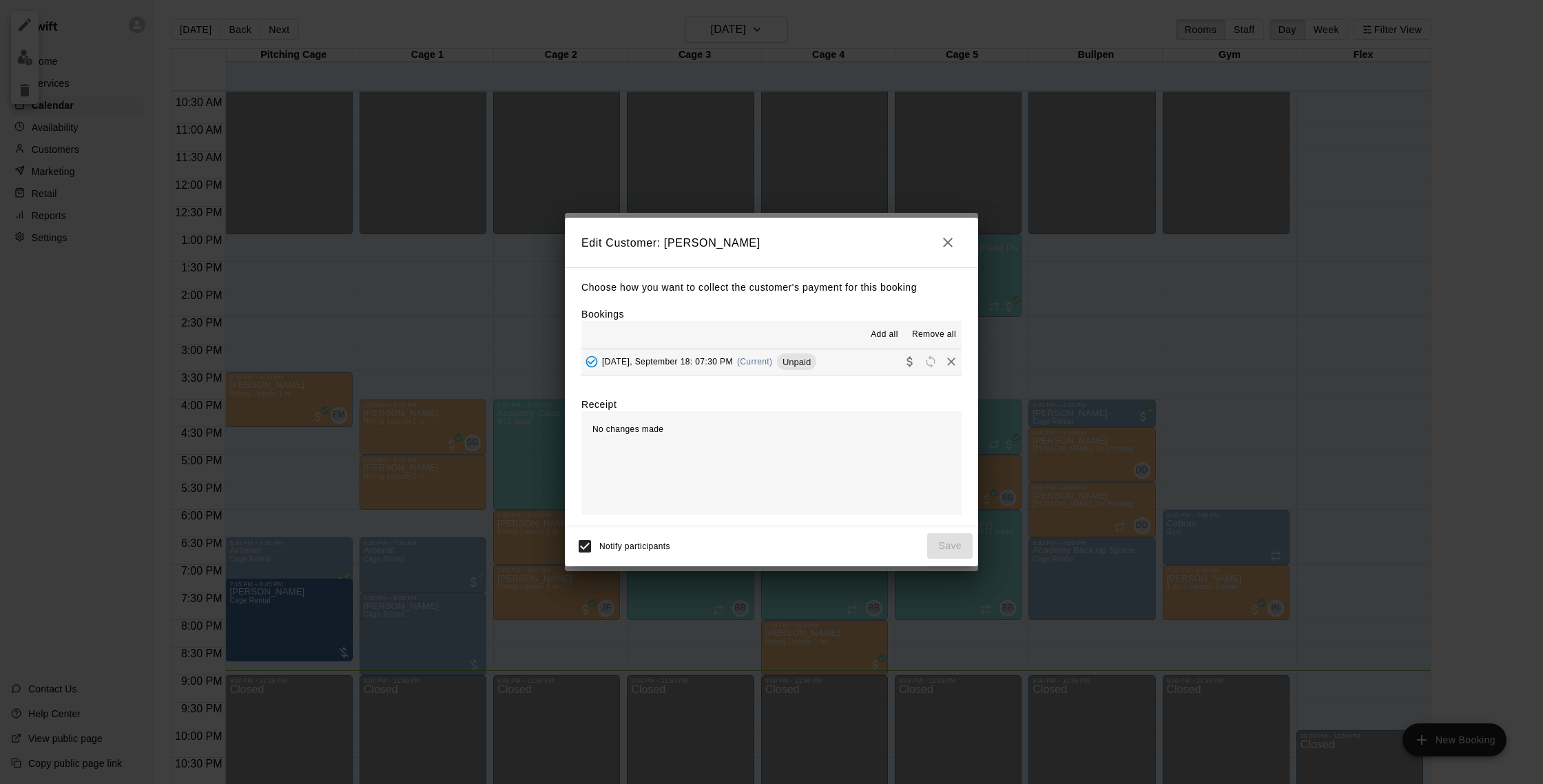
click at [838, 366] on button "[DATE], September 18: 07:30 PM (Current) Unpaid" at bounding box center [771, 362] width 380 height 26
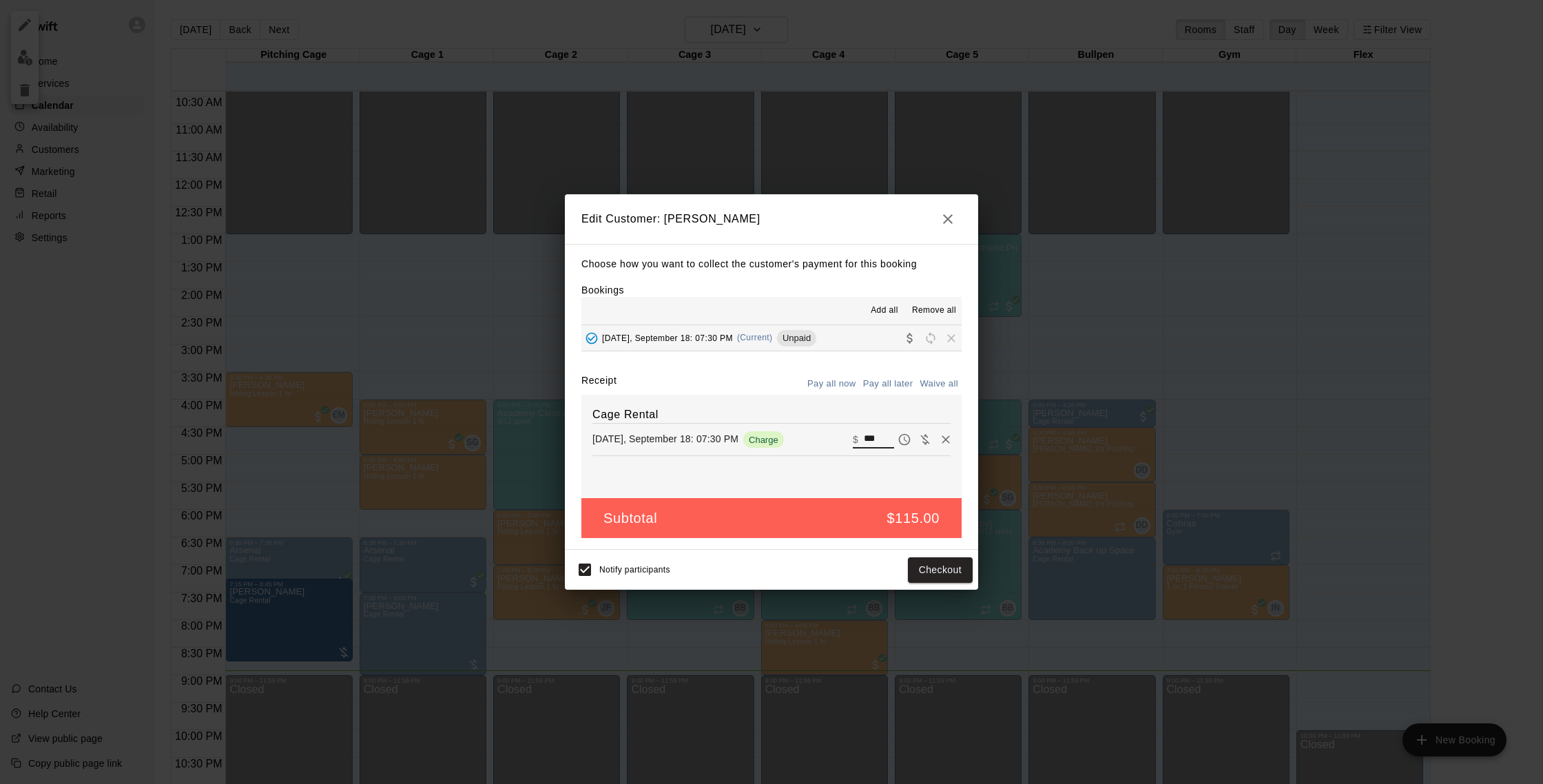
drag, startPoint x: 883, startPoint y: 438, endPoint x: 848, endPoint y: 438, distance: 35.0
click at [848, 438] on div "[DATE], September 18: 07:30 PM Charge ​ $ ***" at bounding box center [771, 440] width 358 height 21
type input "***"
click at [952, 564] on button "Checkout" at bounding box center [940, 570] width 65 height 26
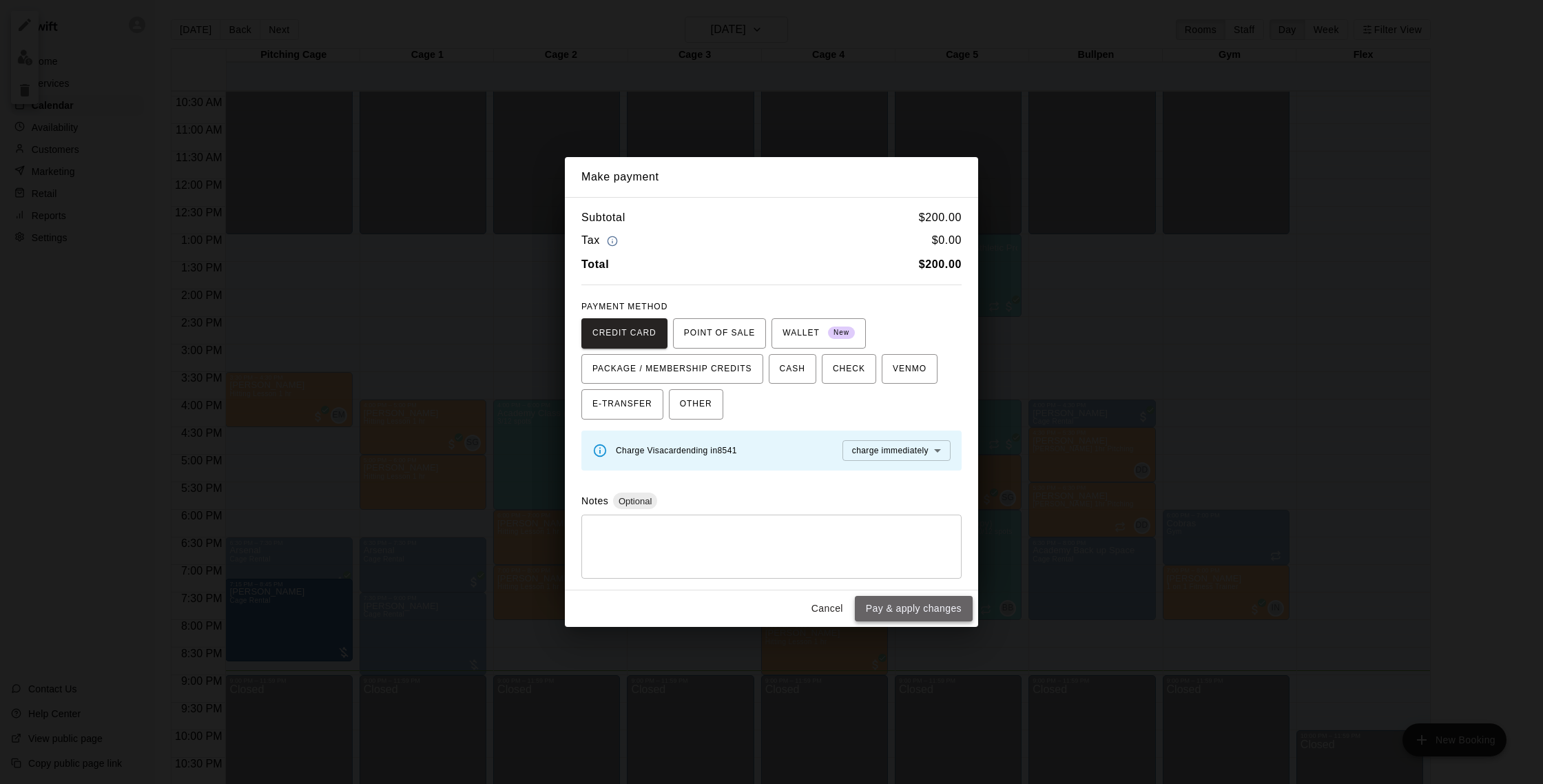
click at [899, 611] on button "Pay & apply changes" at bounding box center [913, 608] width 118 height 26
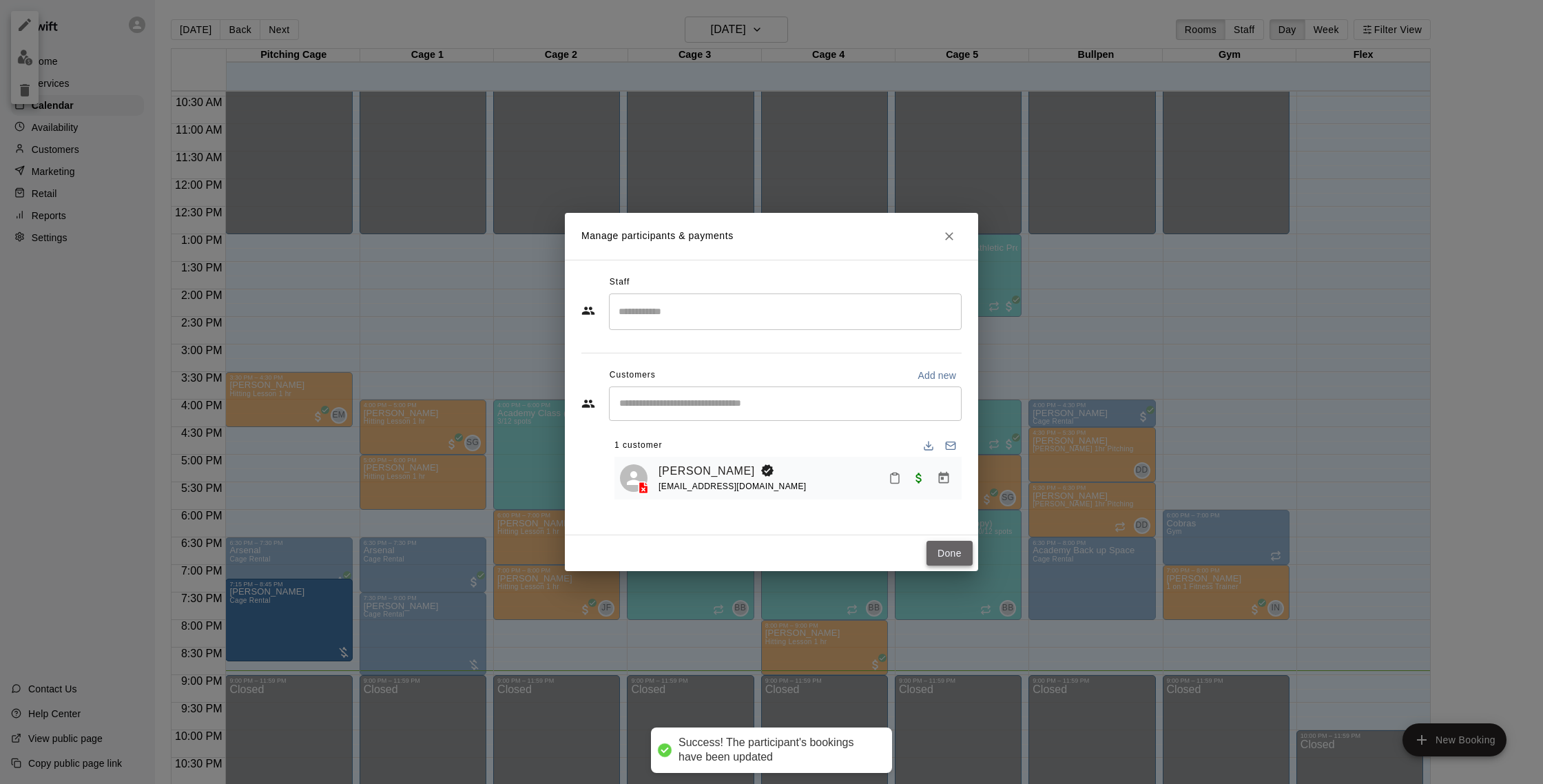
click at [942, 554] on button "Done" at bounding box center [949, 553] width 46 height 26
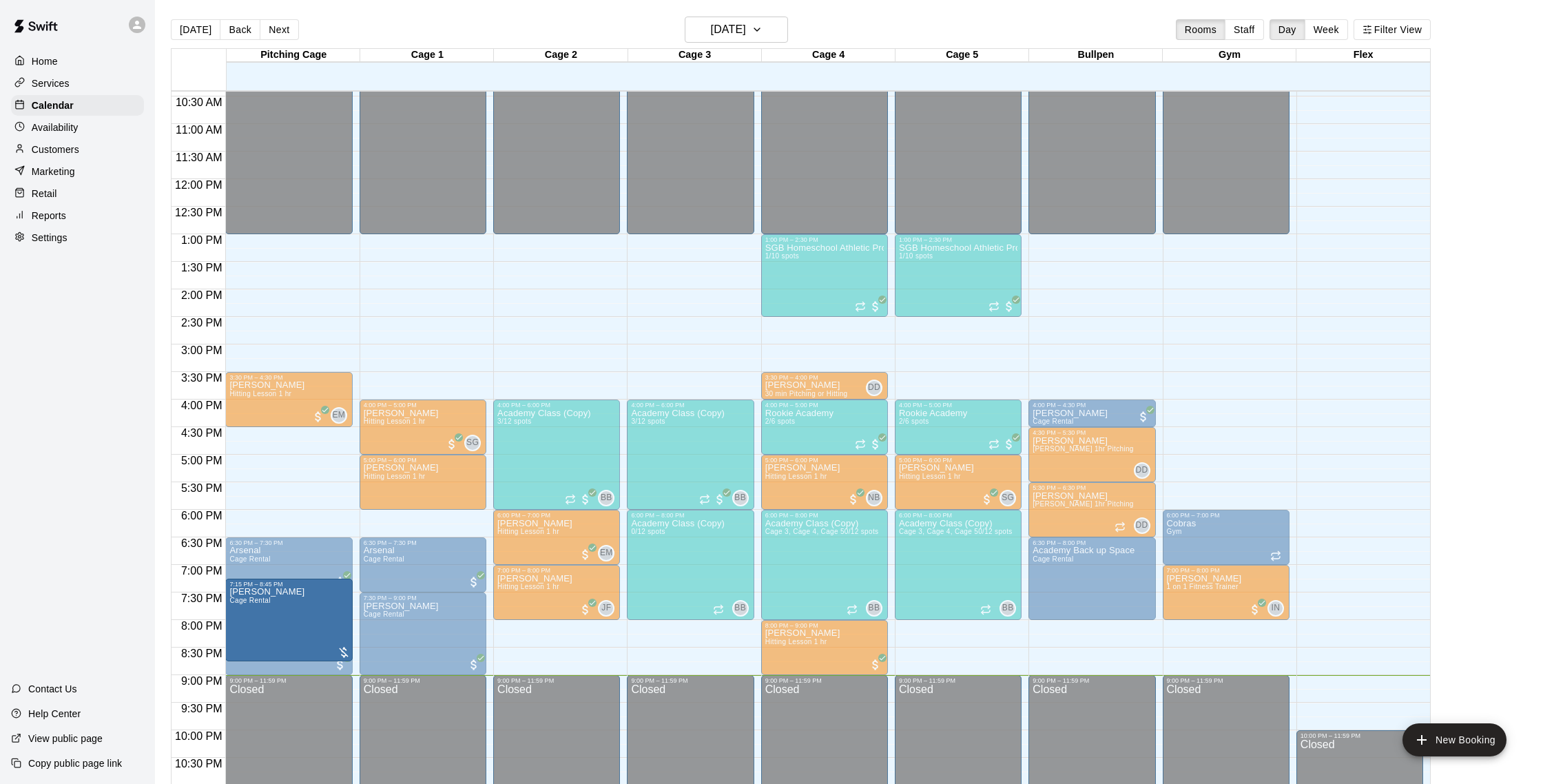
click at [598, 320] on div "12:00 AM – 1:00 PM Closed 4:00 PM – 6:00 PM Academy Class (Copy) 3/12 spots BB …" at bounding box center [557, 179] width 127 height 1322
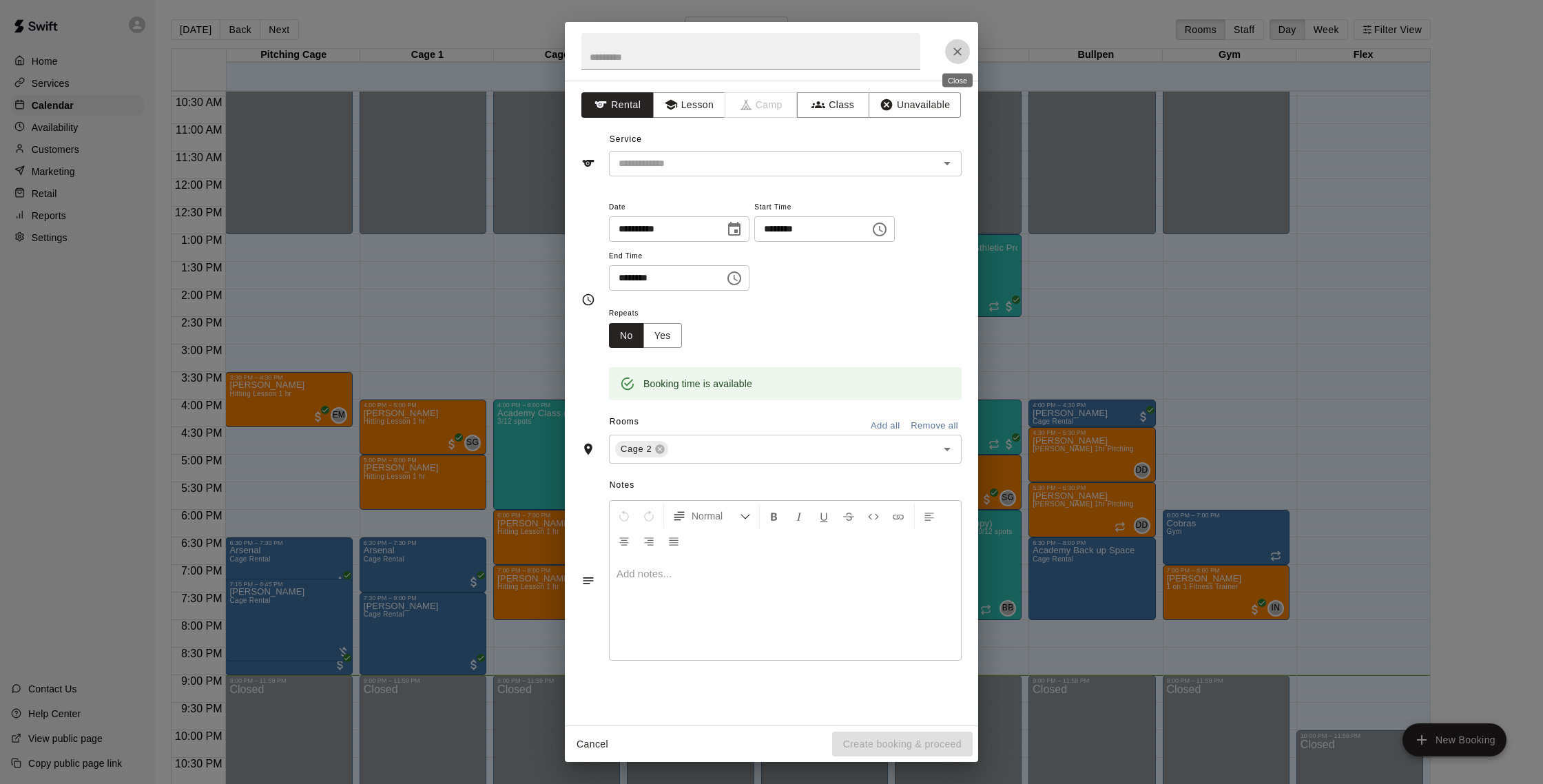
click at [960, 55] on icon "Close" at bounding box center [958, 51] width 14 height 14
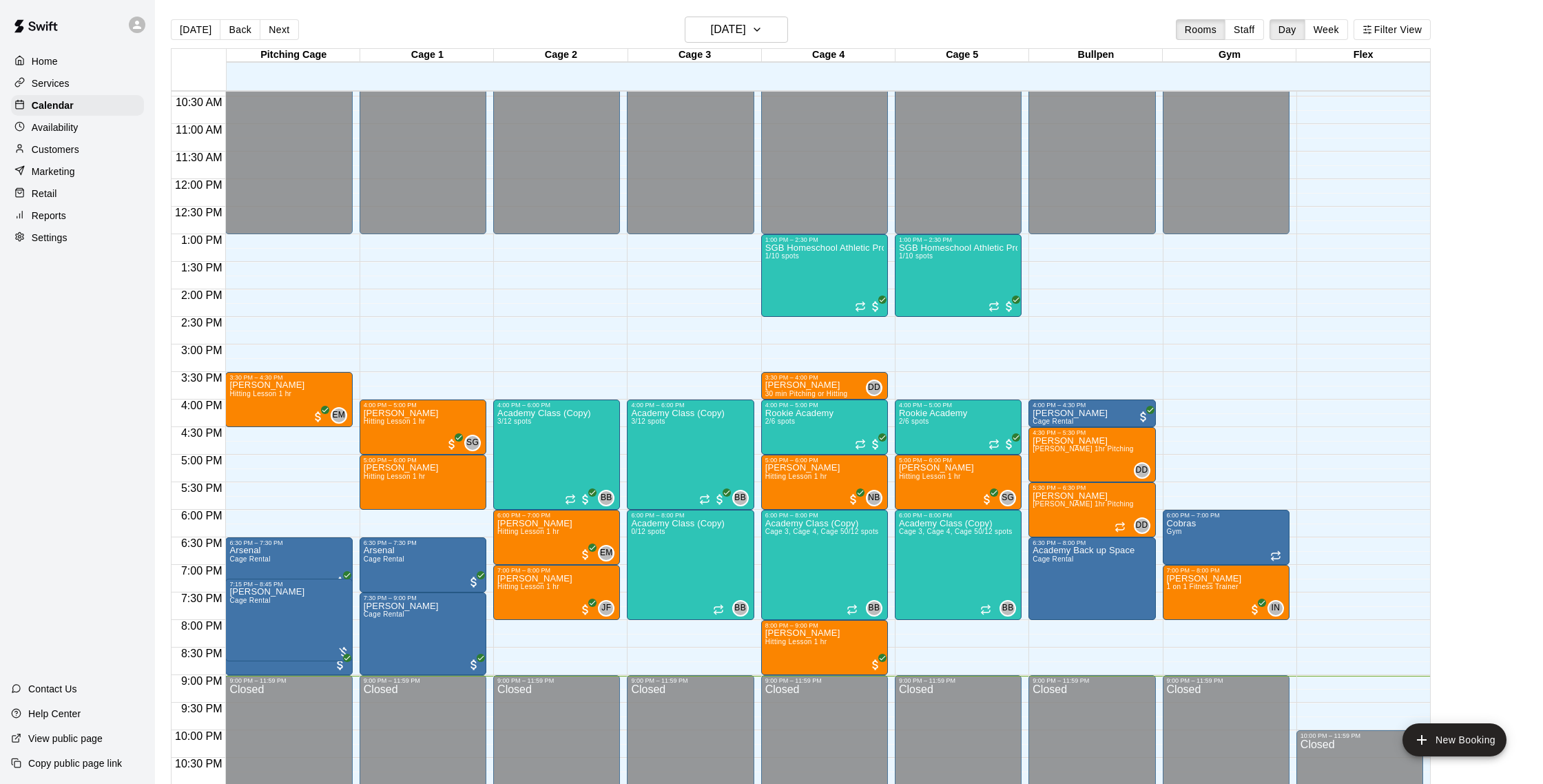
click at [75, 145] on p "Customers" at bounding box center [56, 150] width 47 height 14
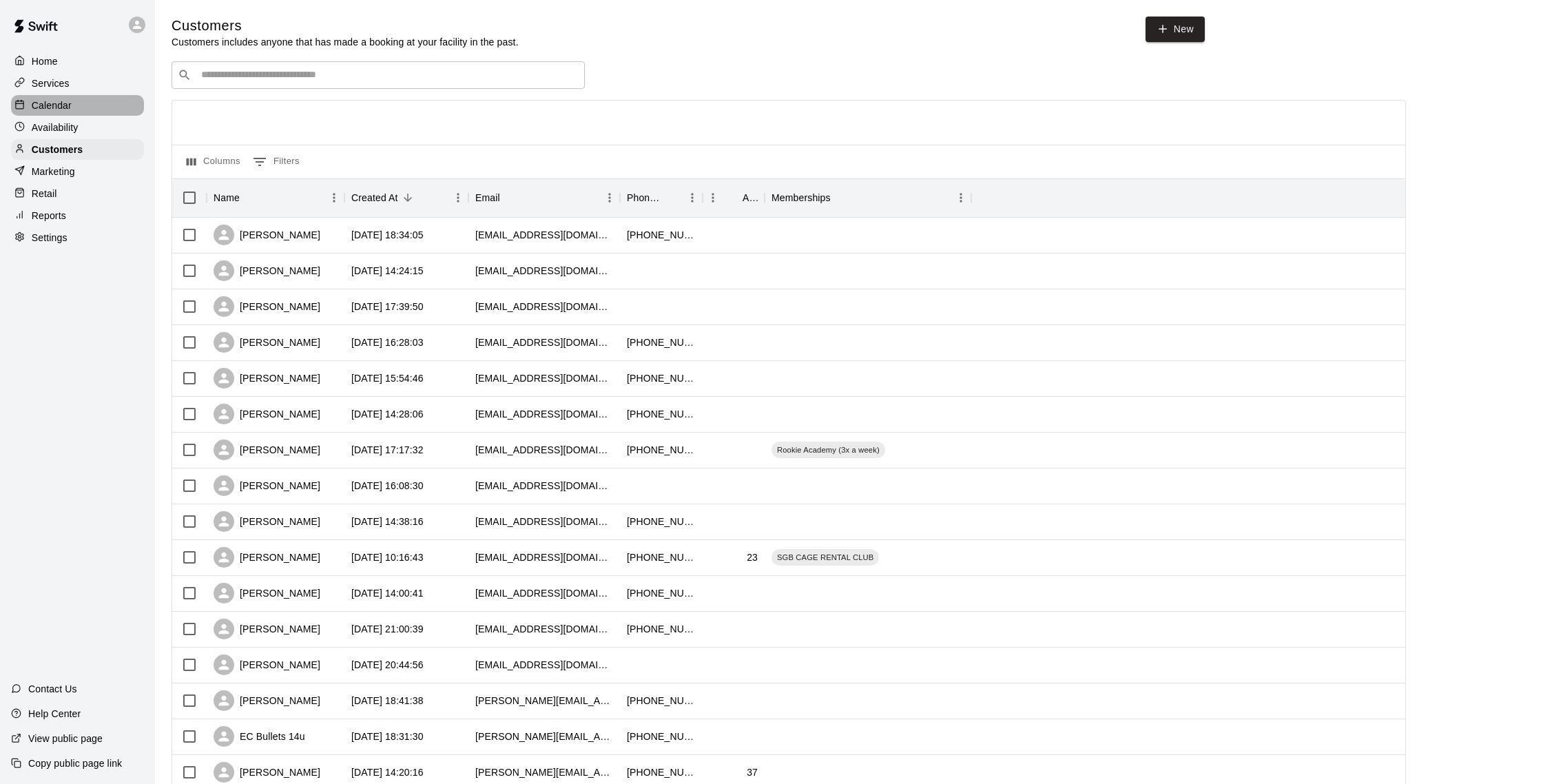
click at [59, 102] on p "Calendar" at bounding box center [52, 106] width 40 height 14
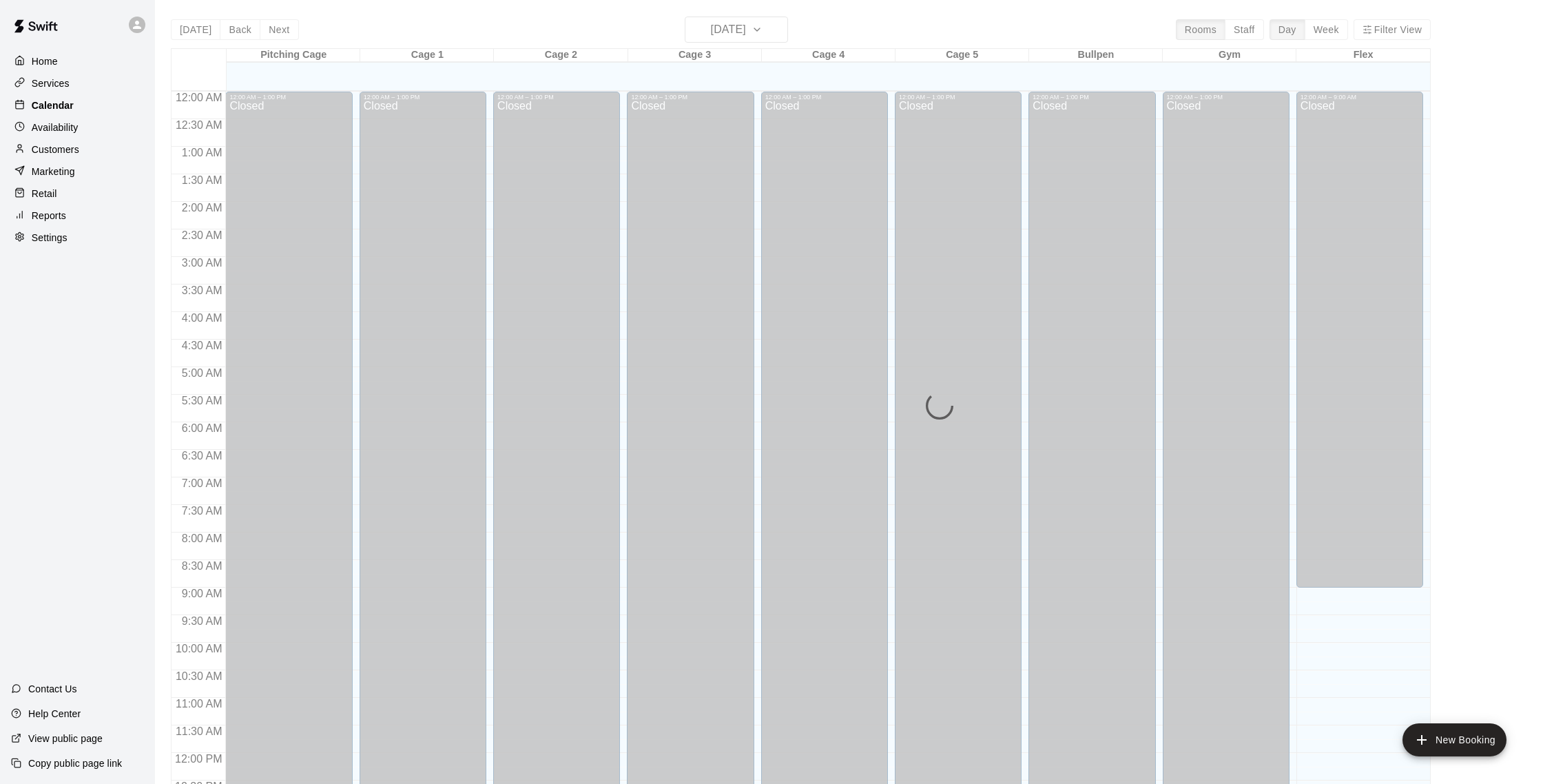
scroll to position [574, 0]
